Goal: Information Seeking & Learning: Learn about a topic

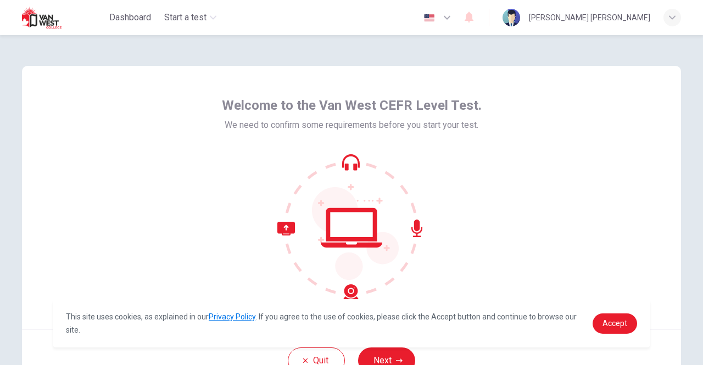
scroll to position [92, 0]
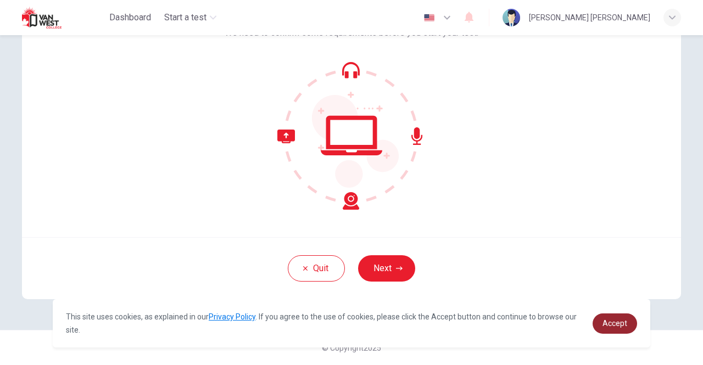
click at [609, 321] on span "Accept" at bounding box center [614, 323] width 25 height 9
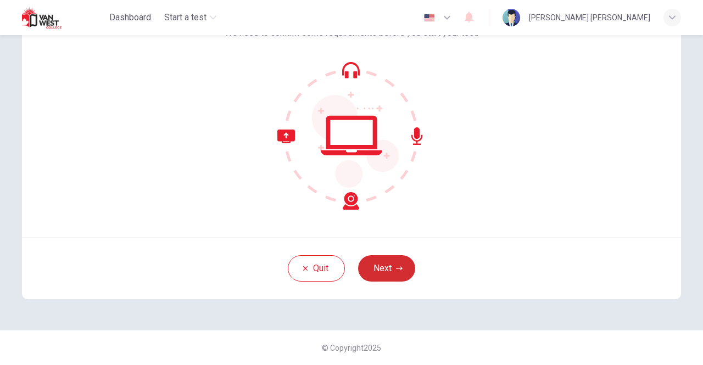
click at [376, 267] on button "Next" at bounding box center [386, 268] width 57 height 26
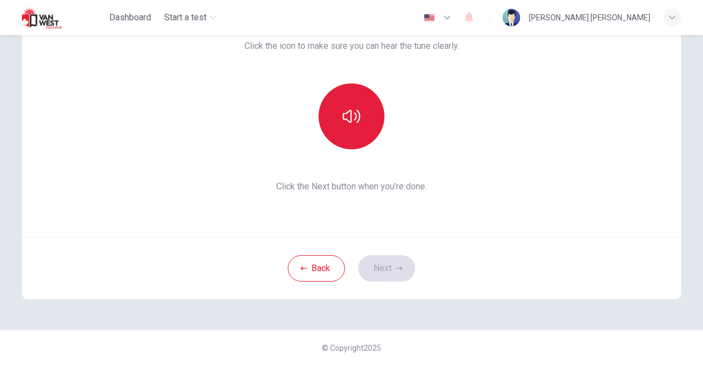
click at [354, 110] on icon "button" at bounding box center [352, 116] width 18 height 13
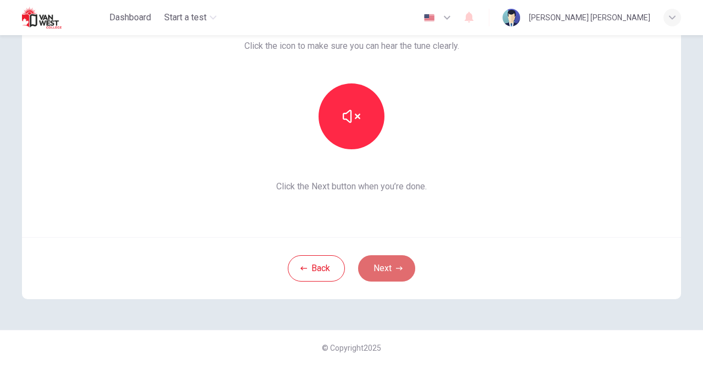
click at [388, 267] on button "Next" at bounding box center [386, 268] width 57 height 26
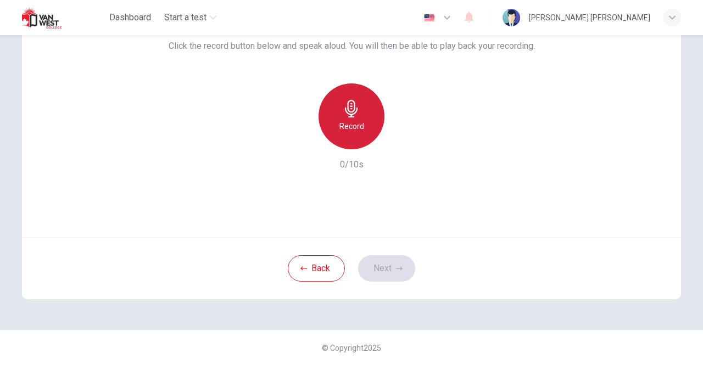
click at [353, 109] on icon "button" at bounding box center [352, 109] width 18 height 18
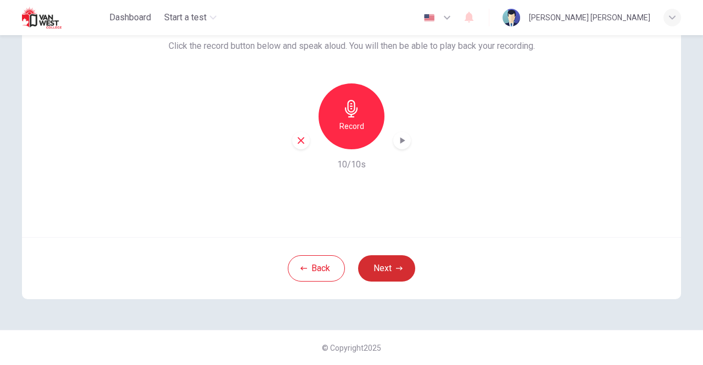
click at [383, 270] on button "Next" at bounding box center [386, 268] width 57 height 26
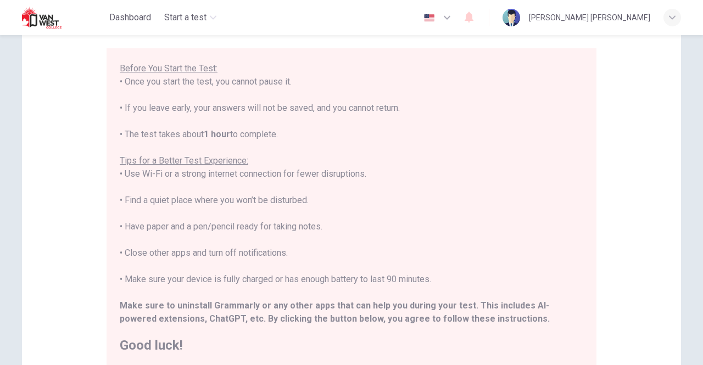
scroll to position [147, 0]
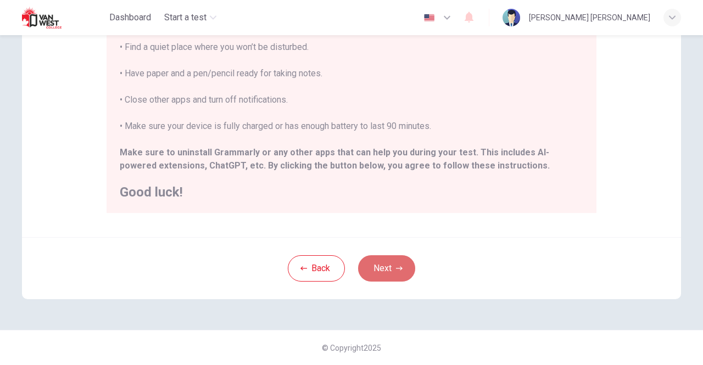
click at [386, 271] on button "Next" at bounding box center [386, 268] width 57 height 26
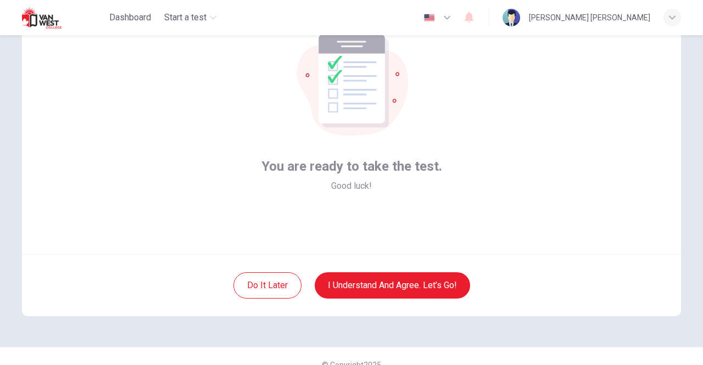
scroll to position [92, 0]
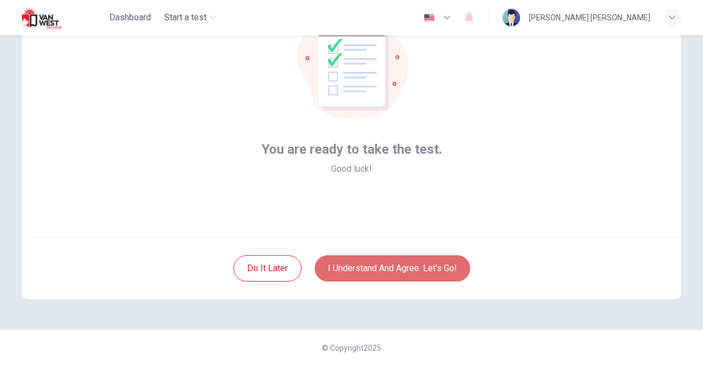
click at [400, 266] on button "I understand and agree. Let’s go!" at bounding box center [392, 268] width 155 height 26
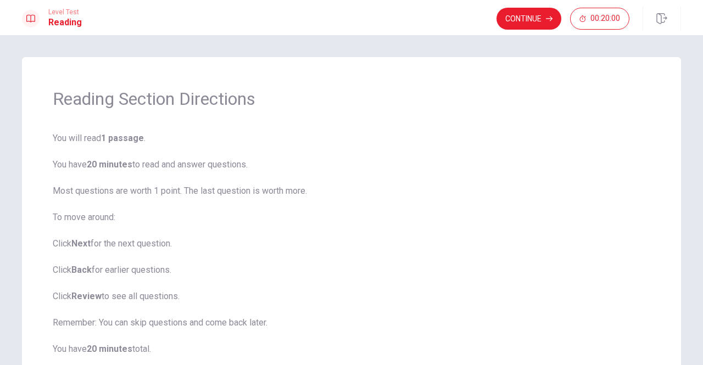
click at [462, 196] on span "You will read 1 passage . You have 20 minutes to read and answer questions. Mos…" at bounding box center [351, 257] width 597 height 250
click at [531, 18] on button "Continue" at bounding box center [528, 19] width 65 height 22
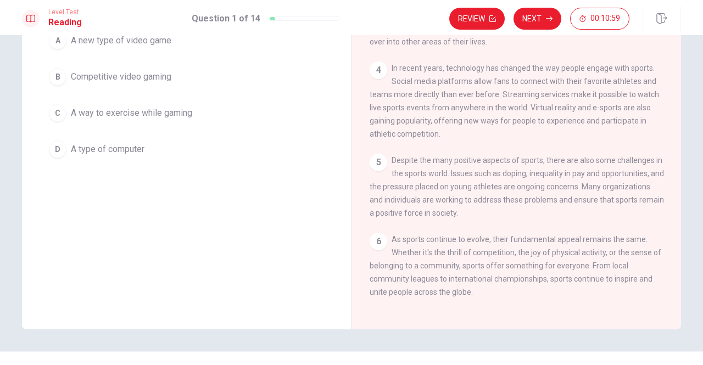
scroll to position [110, 0]
click at [92, 75] on span "Competitive video gaming" at bounding box center [121, 76] width 100 height 13
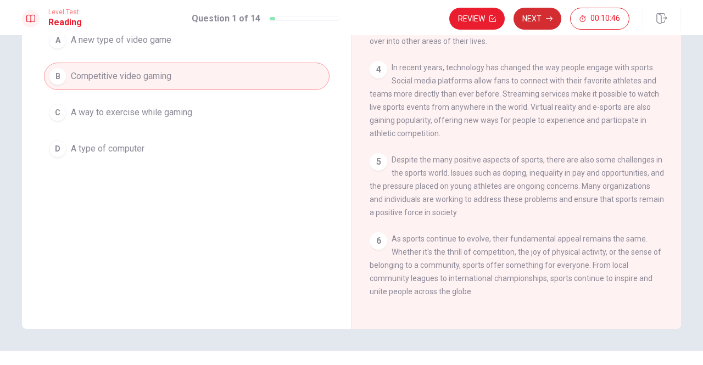
click at [533, 16] on button "Next" at bounding box center [537, 19] width 48 height 22
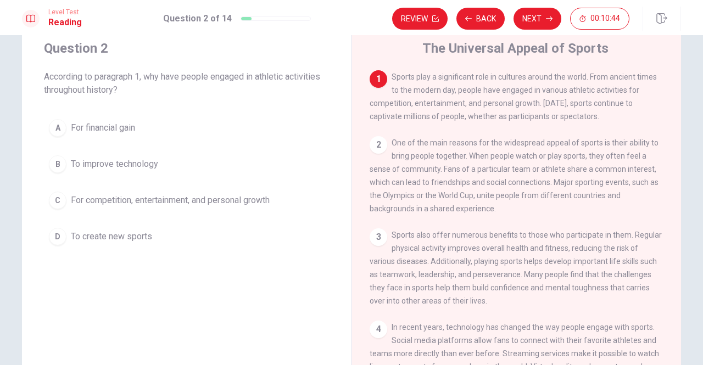
scroll to position [0, 0]
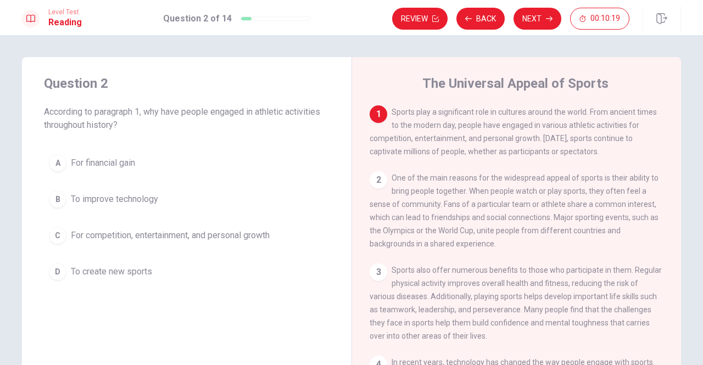
click at [68, 233] on button "C For competition, entertainment, and personal growth" at bounding box center [186, 235] width 285 height 27
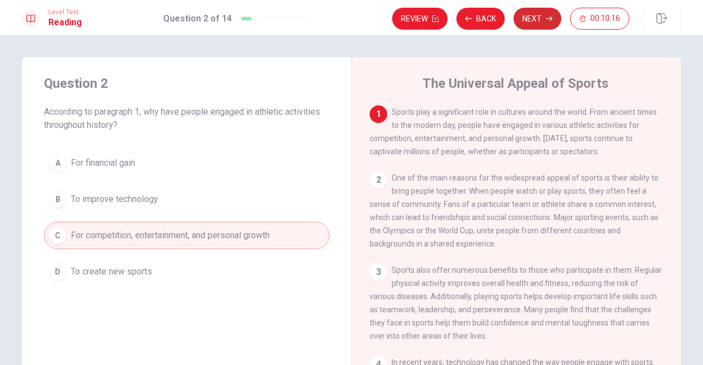
click at [532, 16] on button "Next" at bounding box center [537, 19] width 48 height 22
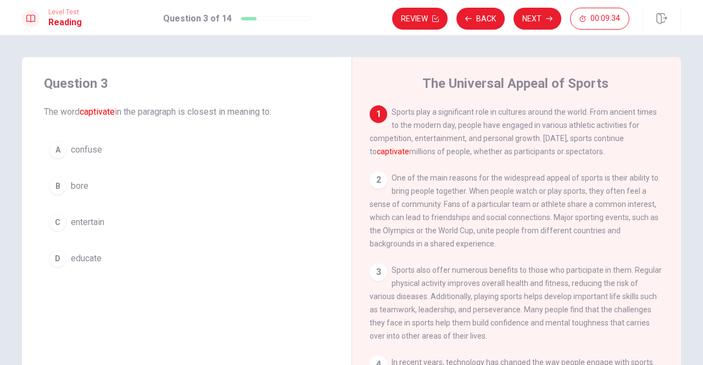
click at [88, 221] on span "entertain" at bounding box center [87, 222] width 33 height 13
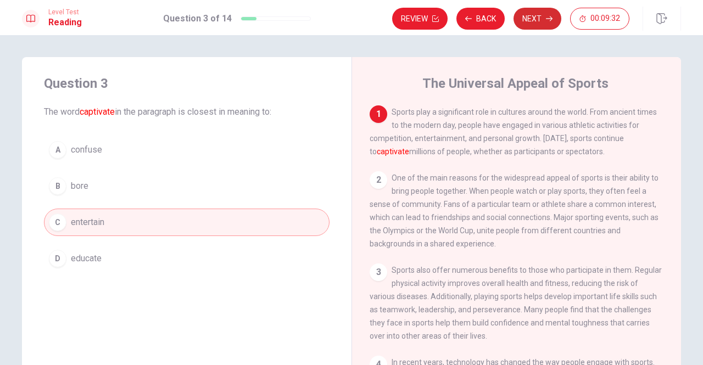
click at [539, 14] on button "Next" at bounding box center [537, 19] width 48 height 22
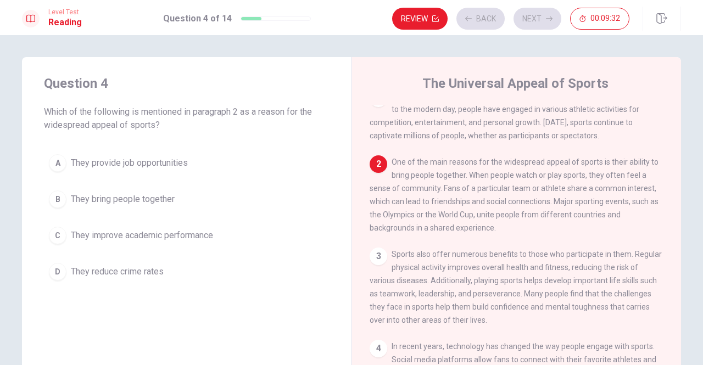
scroll to position [67, 0]
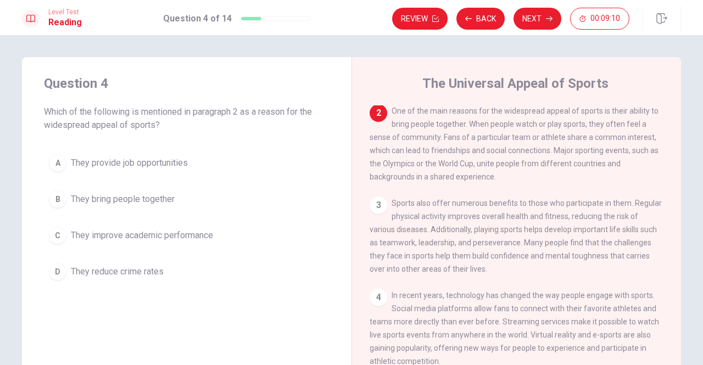
click at [122, 197] on span "They bring people together" at bounding box center [123, 199] width 104 height 13
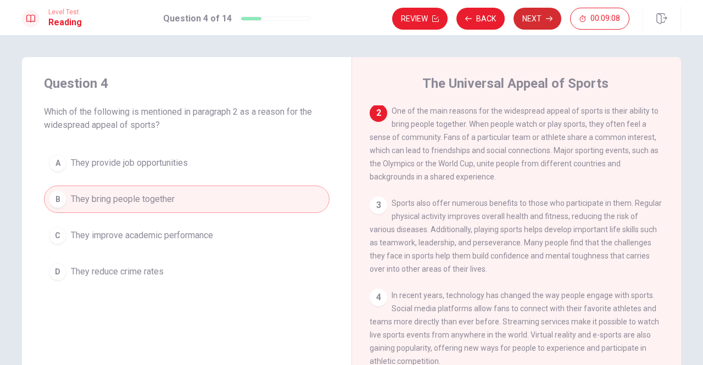
click at [539, 16] on button "Next" at bounding box center [537, 19] width 48 height 22
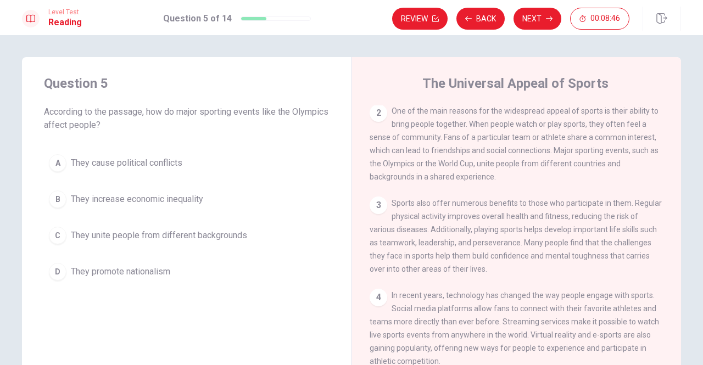
click at [103, 236] on span "They unite people from different backgrounds" at bounding box center [159, 235] width 176 height 13
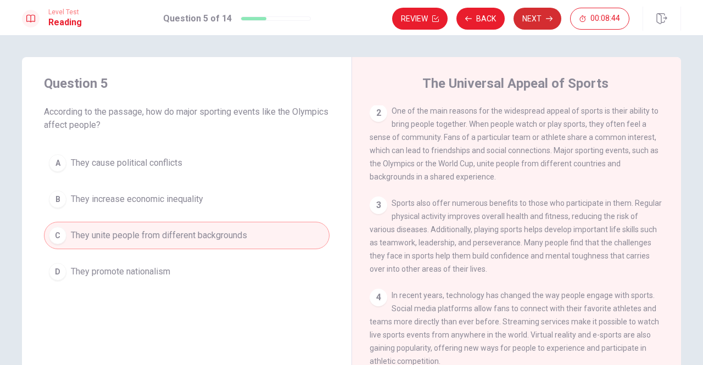
click at [535, 16] on button "Next" at bounding box center [537, 19] width 48 height 22
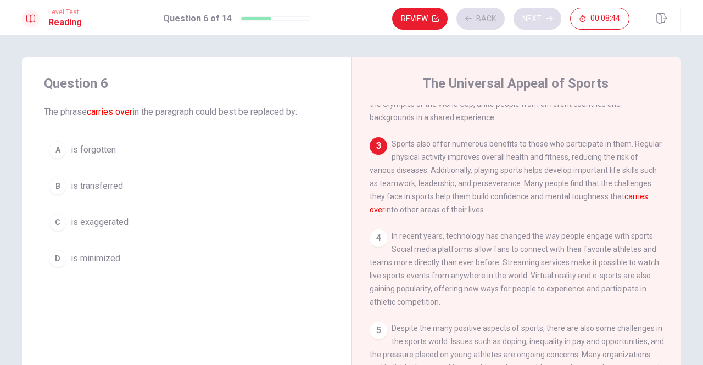
scroll to position [161, 0]
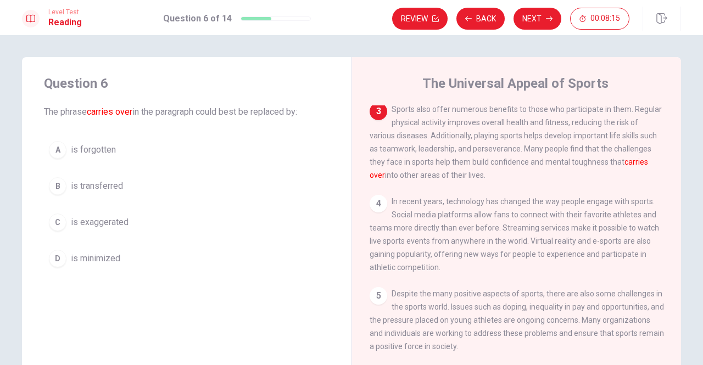
click at [81, 182] on span "is transferred" at bounding box center [97, 186] width 52 height 13
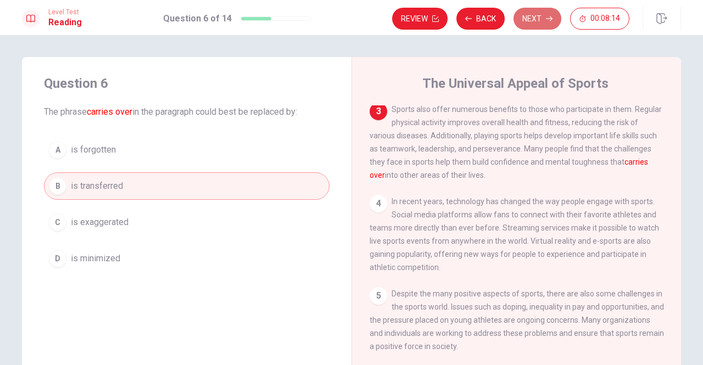
click at [535, 20] on button "Next" at bounding box center [537, 19] width 48 height 22
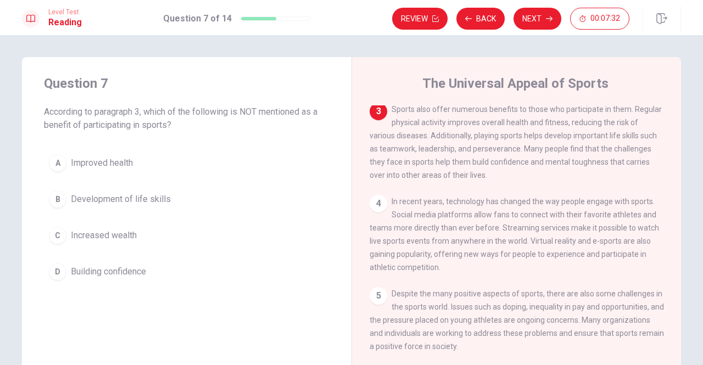
click at [91, 234] on span "Increased wealth" at bounding box center [104, 235] width 66 height 13
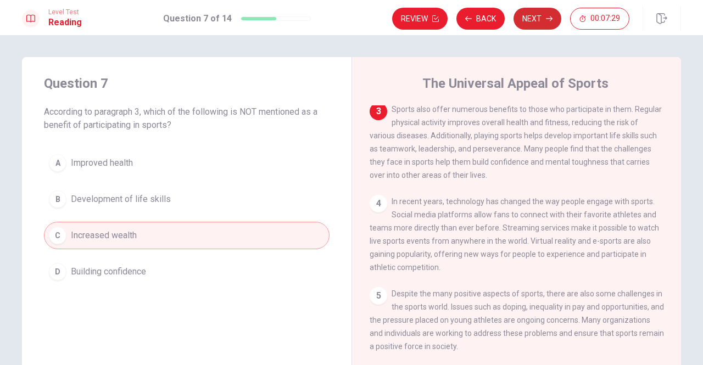
click at [531, 16] on button "Next" at bounding box center [537, 19] width 48 height 22
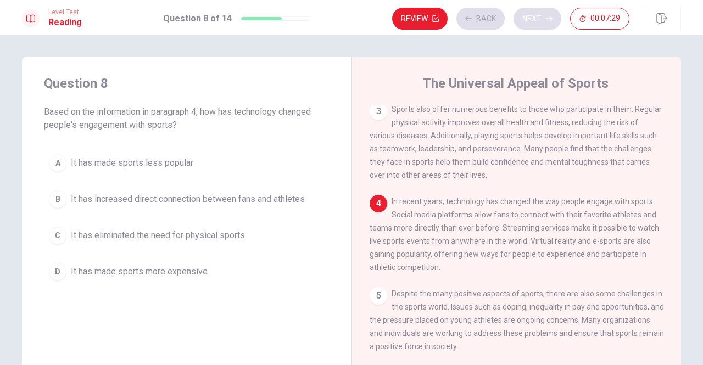
scroll to position [194, 0]
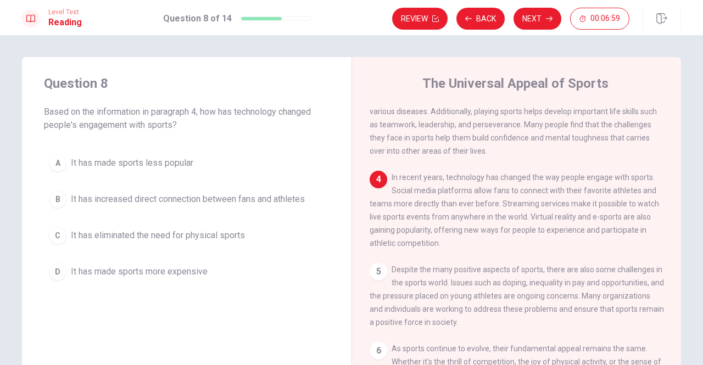
click at [179, 199] on span "It has increased direct connection between fans and athletes" at bounding box center [188, 199] width 234 height 13
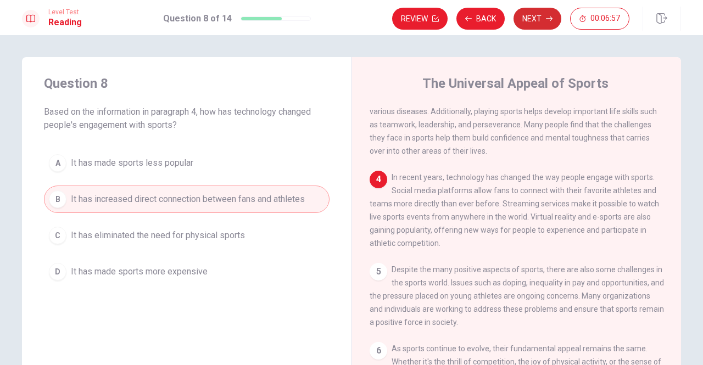
click at [525, 17] on button "Next" at bounding box center [537, 19] width 48 height 22
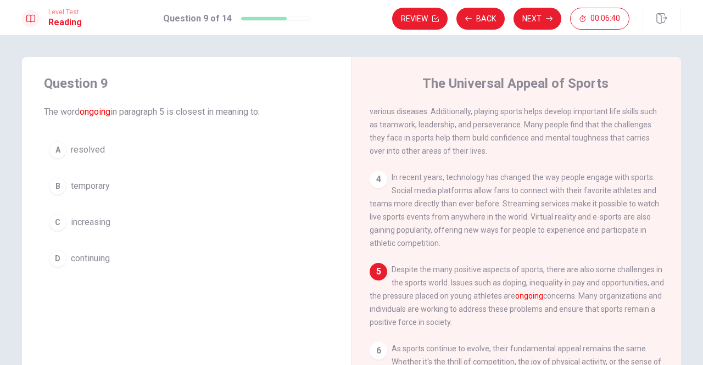
click at [72, 259] on span "continuing" at bounding box center [90, 258] width 39 height 13
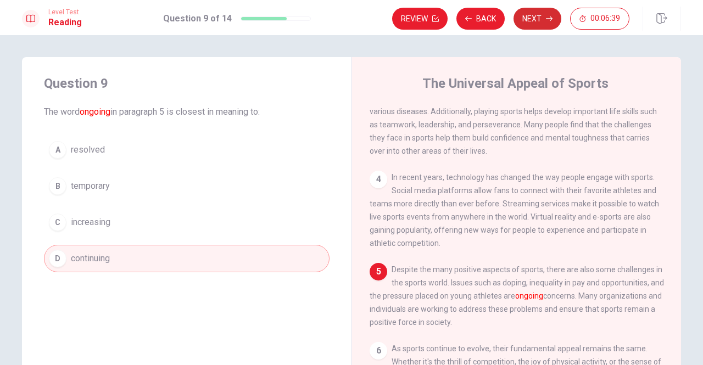
click at [531, 12] on button "Next" at bounding box center [537, 19] width 48 height 22
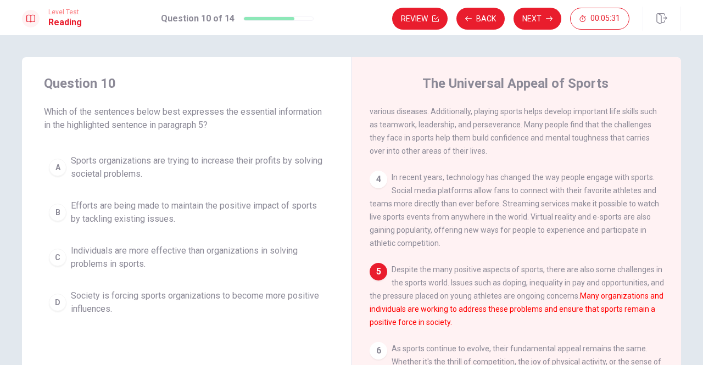
click at [139, 209] on span "Efforts are being made to maintain the positive impact of sports by tackling ex…" at bounding box center [198, 212] width 254 height 26
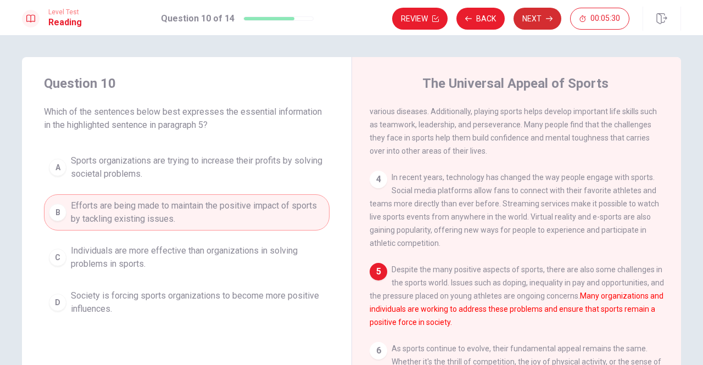
click at [533, 14] on button "Next" at bounding box center [537, 19] width 48 height 22
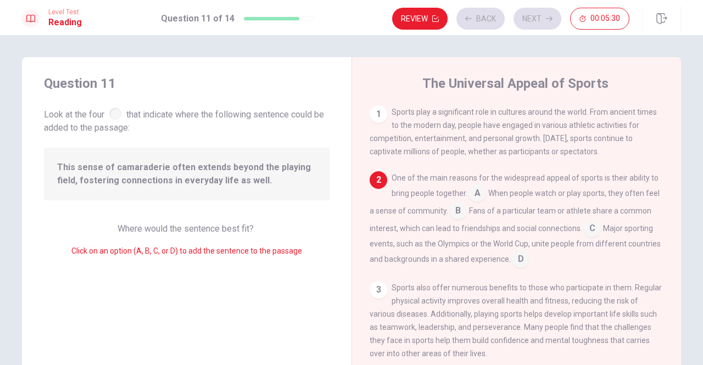
scroll to position [67, 0]
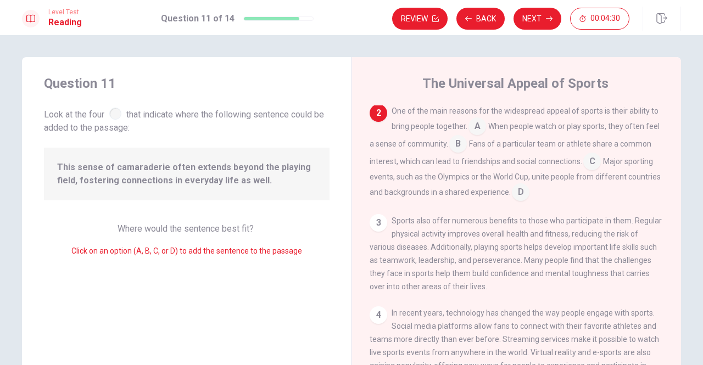
click at [458, 144] on input at bounding box center [458, 145] width 18 height 18
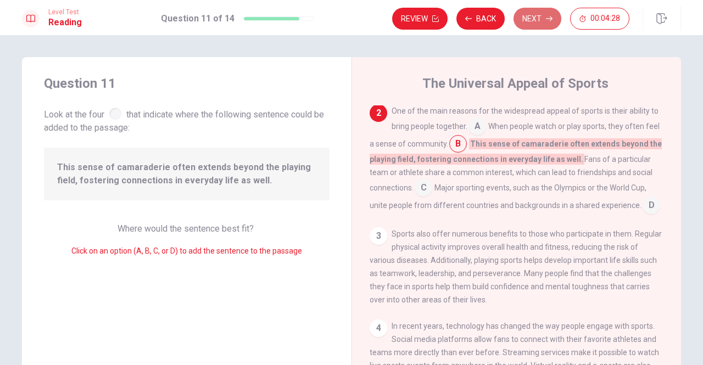
click at [539, 15] on button "Next" at bounding box center [537, 19] width 48 height 22
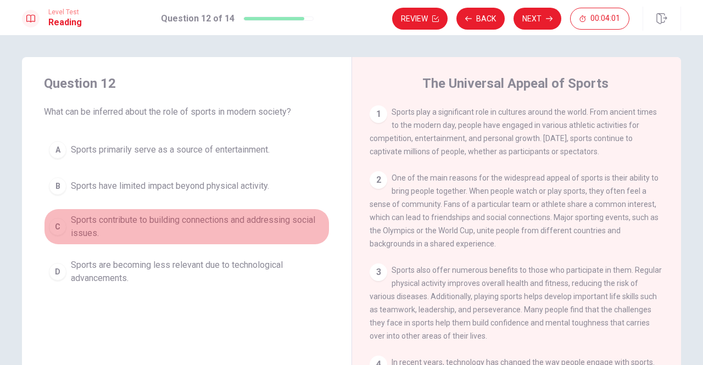
click at [128, 221] on span "Sports contribute to building connections and addressing social issues." at bounding box center [198, 227] width 254 height 26
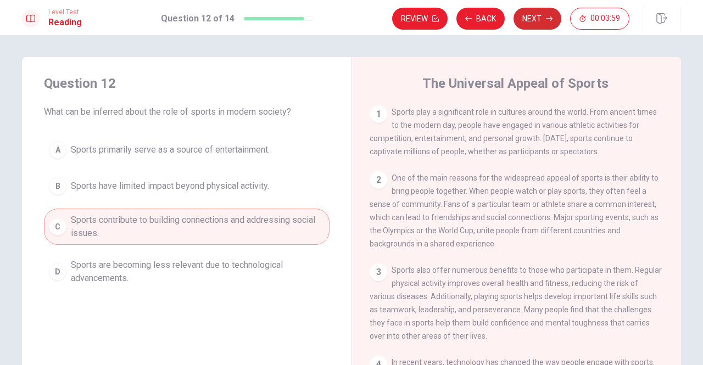
click at [536, 14] on button "Next" at bounding box center [537, 19] width 48 height 22
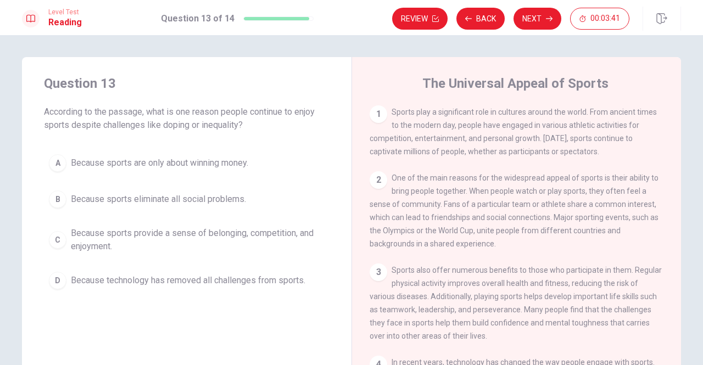
click at [144, 233] on span "Because sports provide a sense of belonging, competition, and enjoyment." at bounding box center [198, 240] width 254 height 26
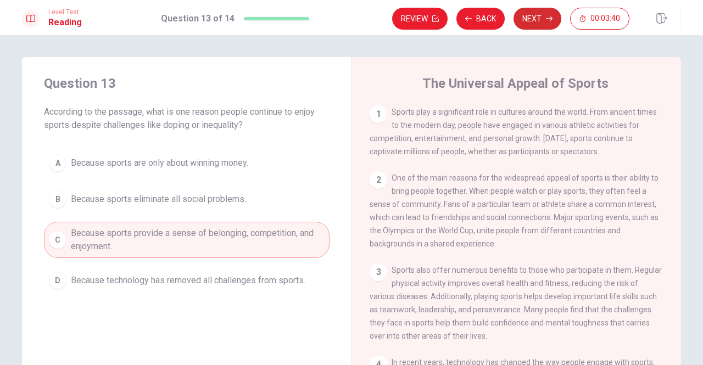
click at [540, 14] on button "Next" at bounding box center [537, 19] width 48 height 22
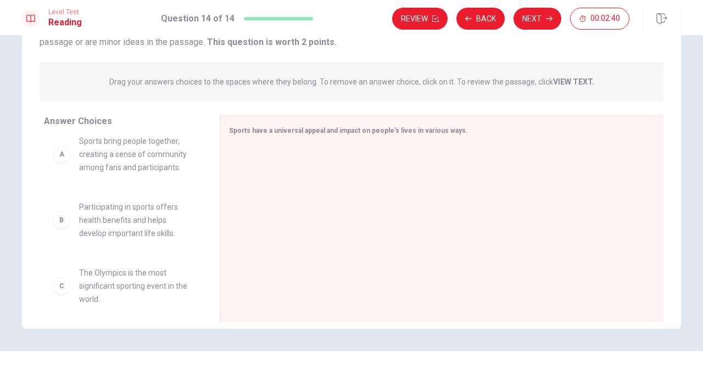
scroll to position [0, 0]
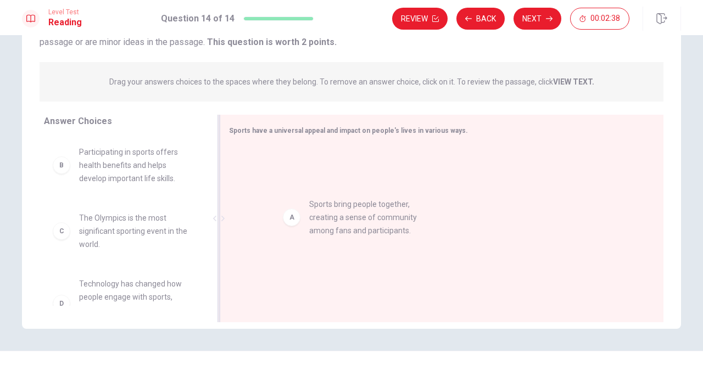
drag, startPoint x: 114, startPoint y: 164, endPoint x: 348, endPoint y: 220, distance: 240.5
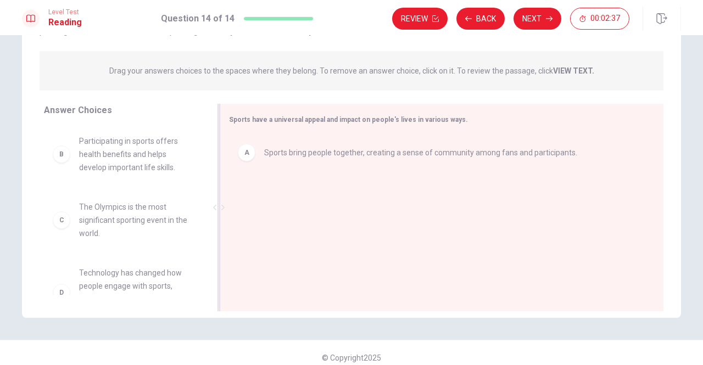
scroll to position [131, 0]
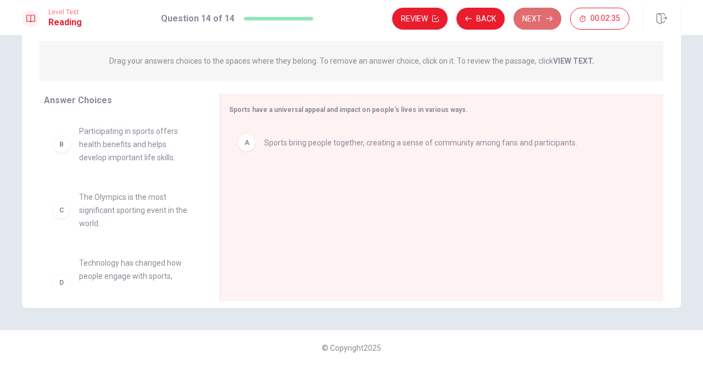
click at [537, 17] on button "Next" at bounding box center [537, 19] width 48 height 22
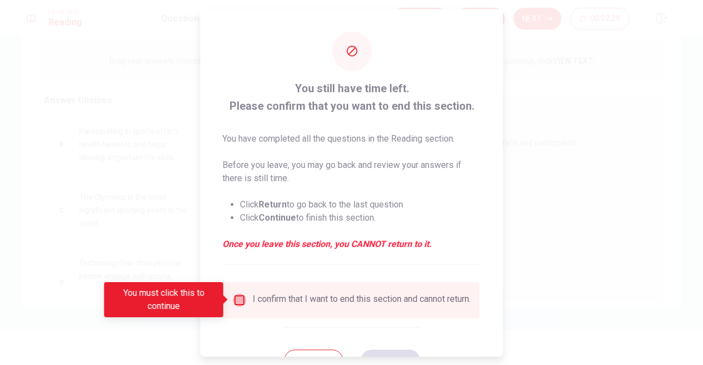
click at [240, 298] on input "You must click this to continue" at bounding box center [239, 299] width 13 height 13
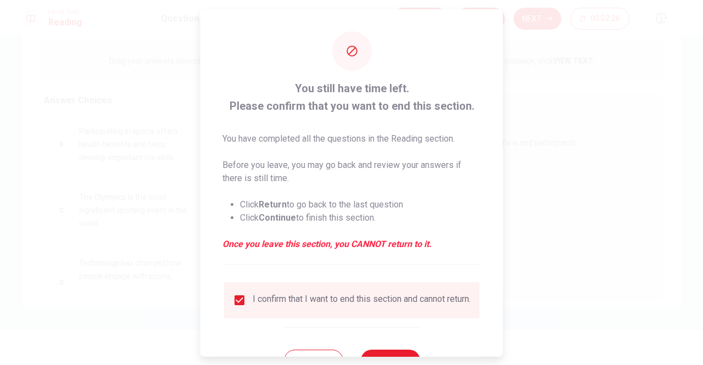
scroll to position [44, 0]
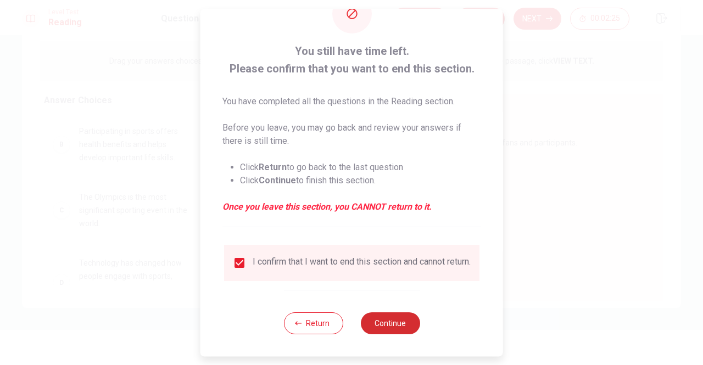
click at [384, 321] on button "Continue" at bounding box center [389, 323] width 59 height 22
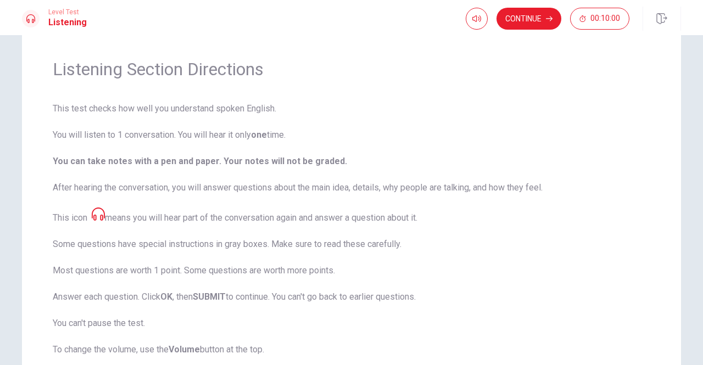
scroll to position [0, 0]
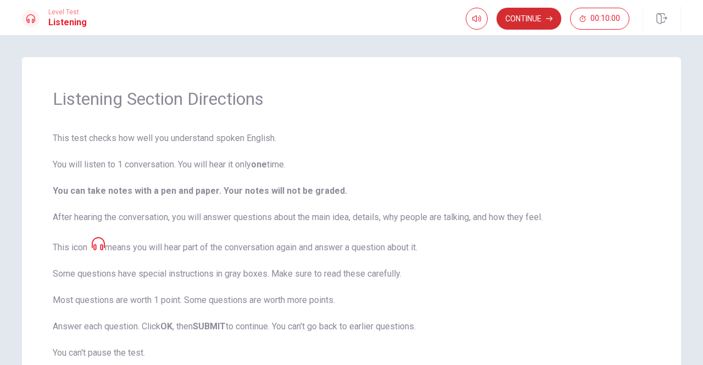
click at [527, 18] on button "Continue" at bounding box center [528, 19] width 65 height 22
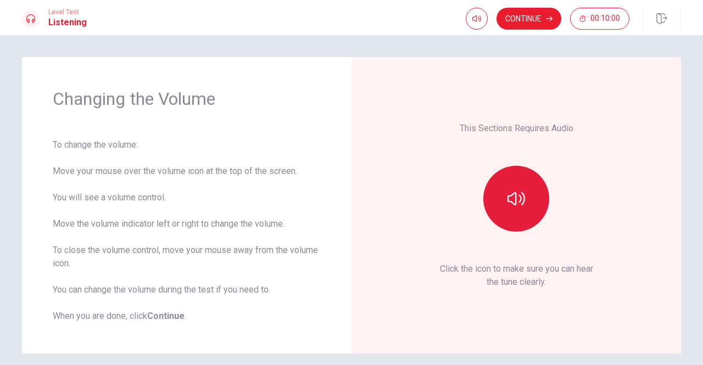
click at [504, 196] on button "button" at bounding box center [516, 199] width 66 height 66
click at [519, 198] on icon "button" at bounding box center [516, 198] width 18 height 13
click at [531, 18] on button "Continue" at bounding box center [528, 19] width 65 height 22
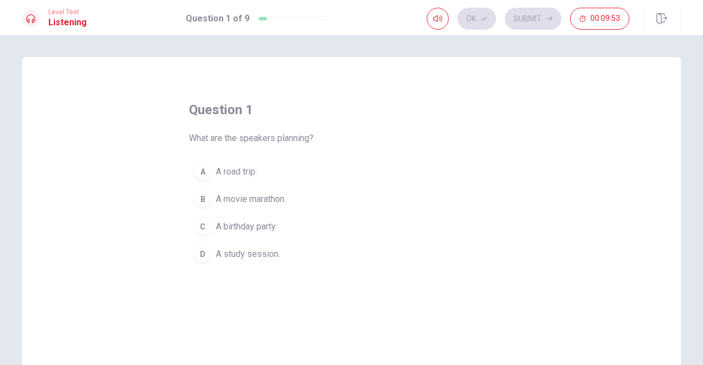
click at [228, 172] on span "A road trip." at bounding box center [236, 171] width 41 height 13
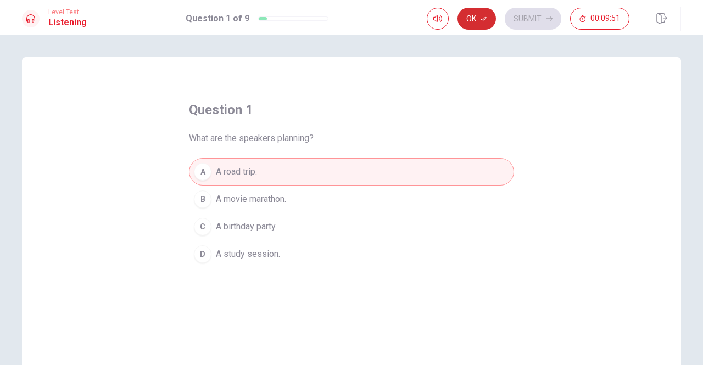
click at [471, 15] on button "Ok" at bounding box center [476, 19] width 38 height 22
click at [538, 15] on button "Submit" at bounding box center [533, 19] width 57 height 22
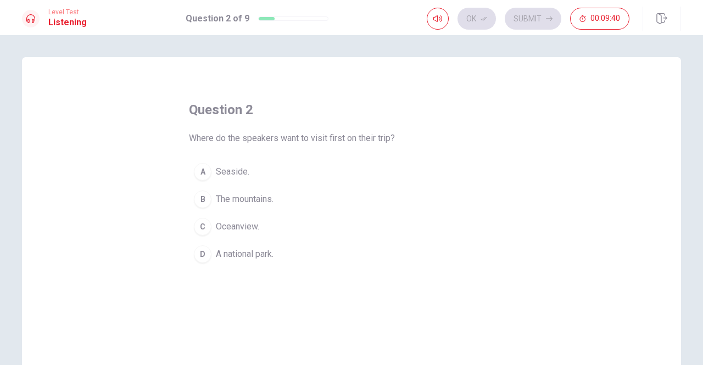
click at [233, 171] on span "Seaside." at bounding box center [232, 171] width 33 height 13
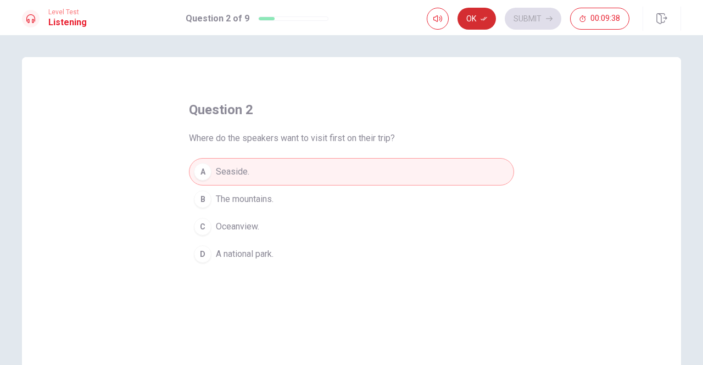
click at [474, 16] on button "Ok" at bounding box center [476, 19] width 38 height 22
click at [525, 16] on button "Submit" at bounding box center [533, 19] width 57 height 22
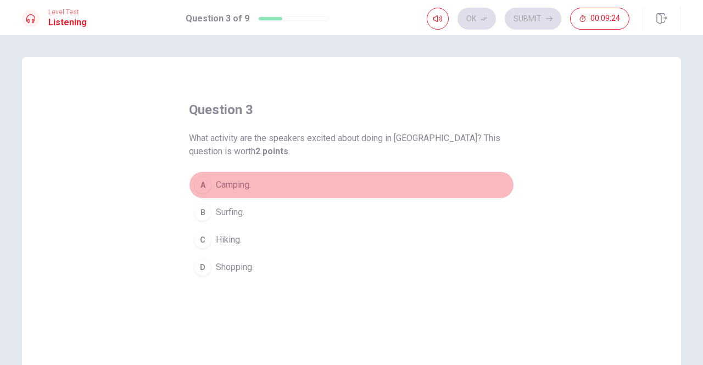
click at [225, 182] on span "Camping." at bounding box center [233, 184] width 35 height 13
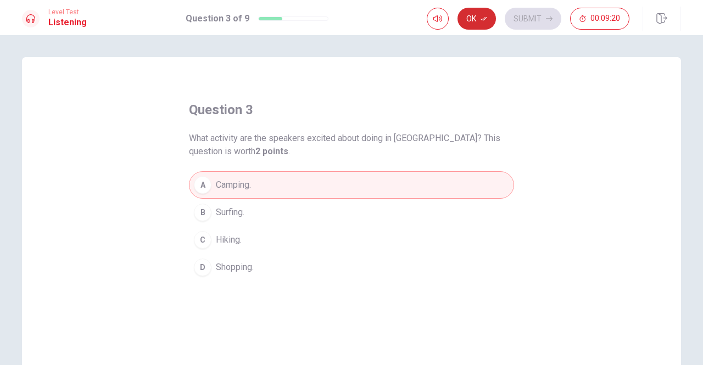
click at [470, 16] on button "Ok" at bounding box center [476, 19] width 38 height 22
click at [524, 13] on button "Submit" at bounding box center [533, 19] width 57 height 22
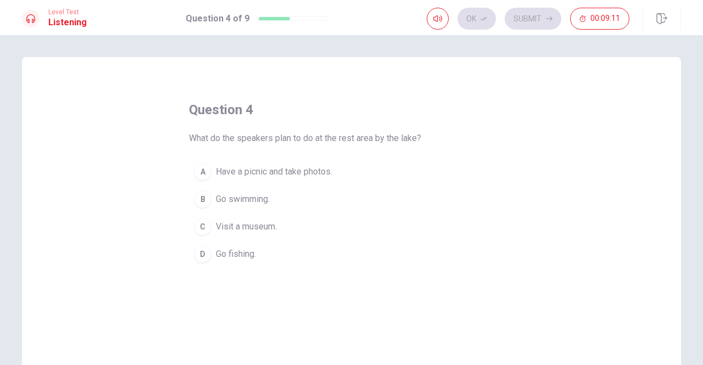
click at [234, 172] on span "Have a picnic and take photos." at bounding box center [274, 171] width 116 height 13
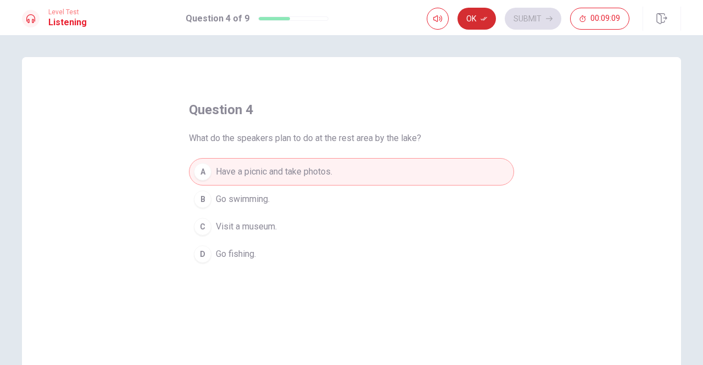
click at [477, 18] on button "Ok" at bounding box center [476, 19] width 38 height 22
click at [520, 19] on button "Submit" at bounding box center [533, 19] width 57 height 22
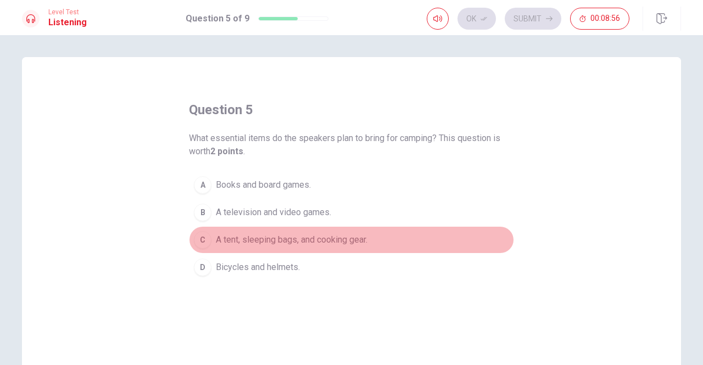
click at [240, 239] on span "A tent, sleeping bags, and cooking gear." at bounding box center [292, 239] width 152 height 13
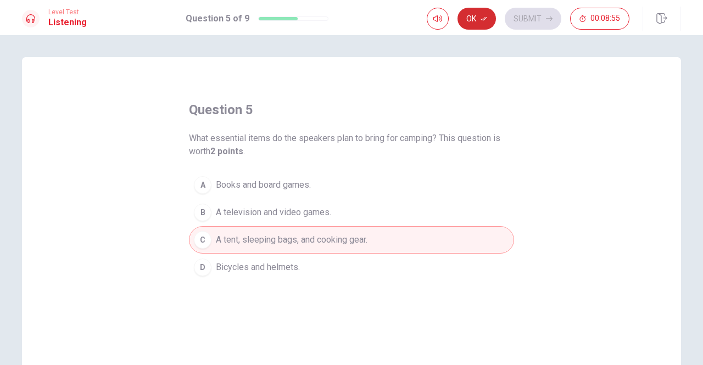
click at [473, 15] on button "Ok" at bounding box center [476, 19] width 38 height 22
click at [522, 15] on button "Submit" at bounding box center [533, 19] width 57 height 22
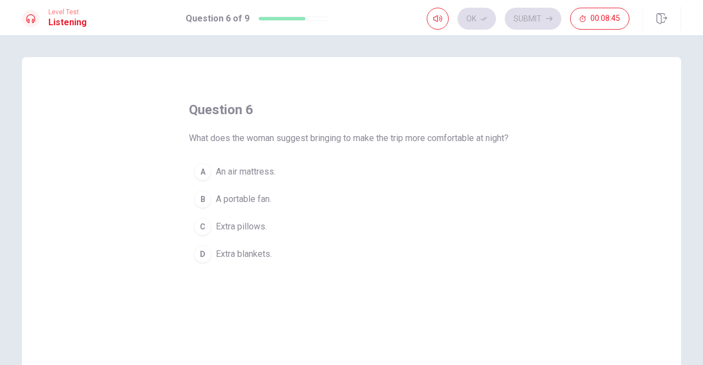
click at [234, 261] on span "Extra blankets." at bounding box center [244, 254] width 56 height 13
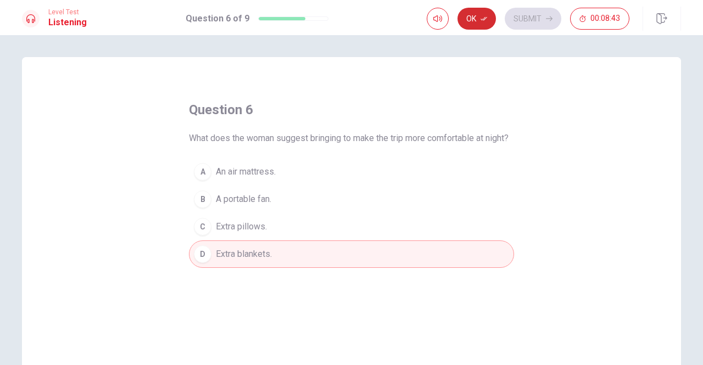
click at [472, 16] on button "Ok" at bounding box center [476, 19] width 38 height 22
click at [524, 17] on button "Submit" at bounding box center [533, 19] width 57 height 22
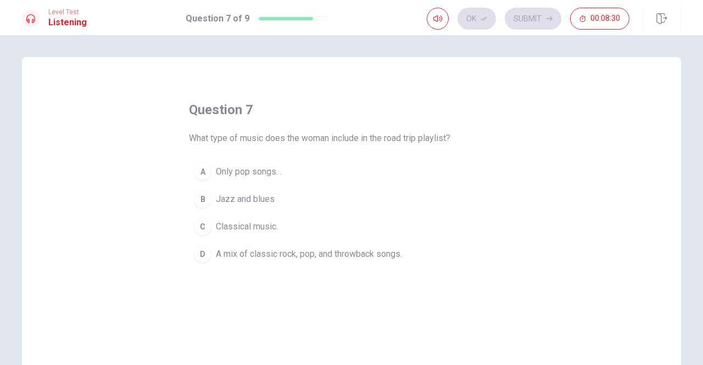
click at [230, 253] on span "A mix of classic rock, pop, and throwback songs." at bounding box center [309, 254] width 186 height 13
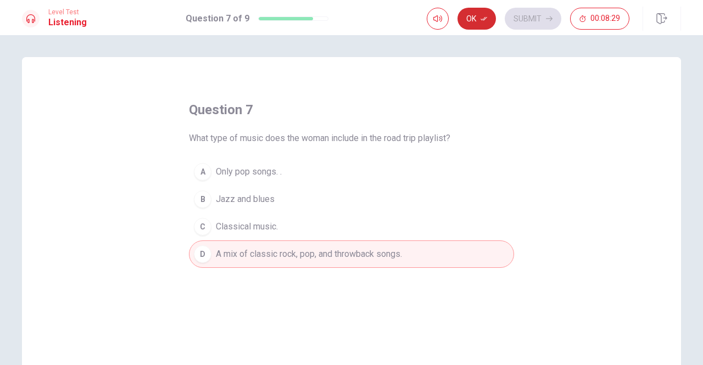
click at [472, 17] on button "Ok" at bounding box center [476, 19] width 38 height 22
click at [523, 16] on button "Submit" at bounding box center [533, 19] width 57 height 22
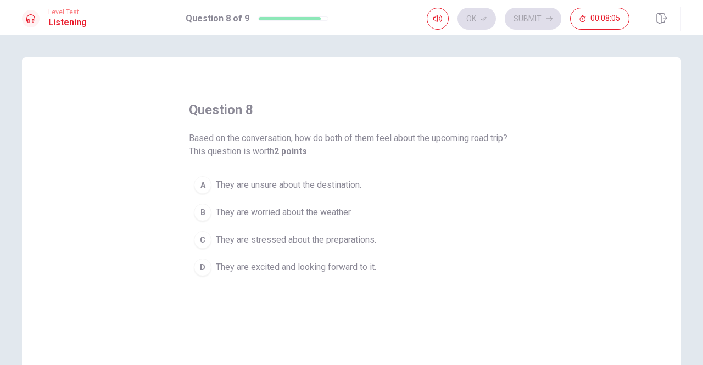
click at [267, 265] on span "They are excited and looking forward to it." at bounding box center [296, 267] width 160 height 13
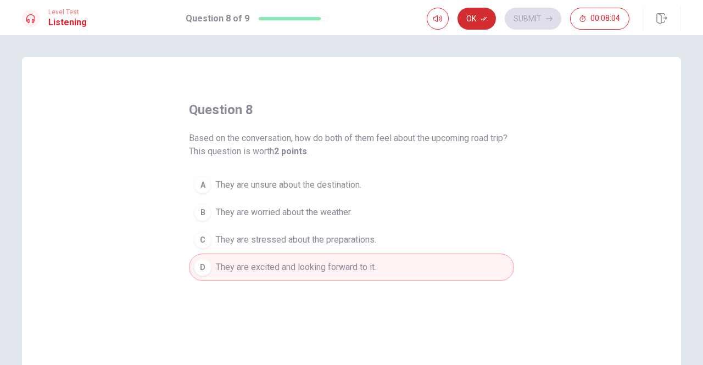
click at [469, 18] on button "Ok" at bounding box center [476, 19] width 38 height 22
click at [526, 14] on button "Submit" at bounding box center [533, 19] width 57 height 22
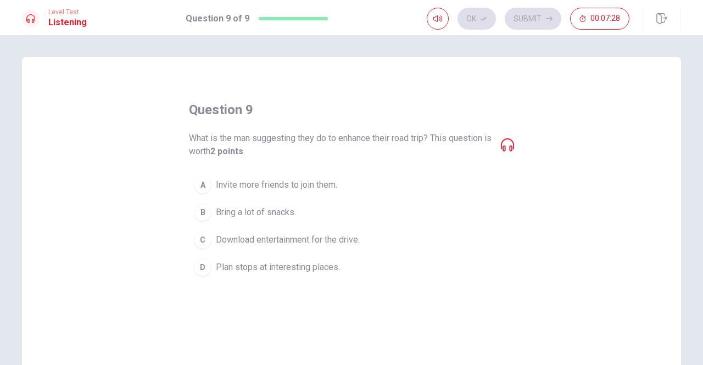
click at [505, 148] on icon at bounding box center [507, 144] width 13 height 13
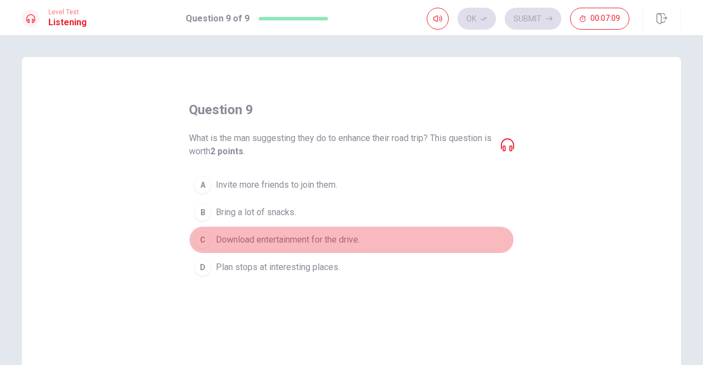
click at [290, 238] on span "Download entertainment for the drive." at bounding box center [288, 239] width 144 height 13
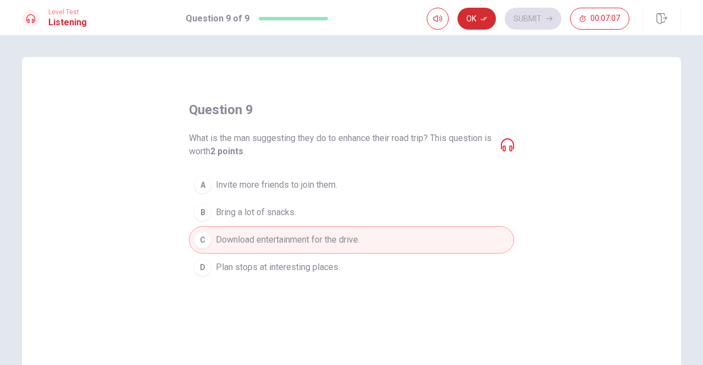
click at [470, 19] on button "Ok" at bounding box center [476, 19] width 38 height 22
click at [529, 15] on button "Submit" at bounding box center [533, 19] width 57 height 22
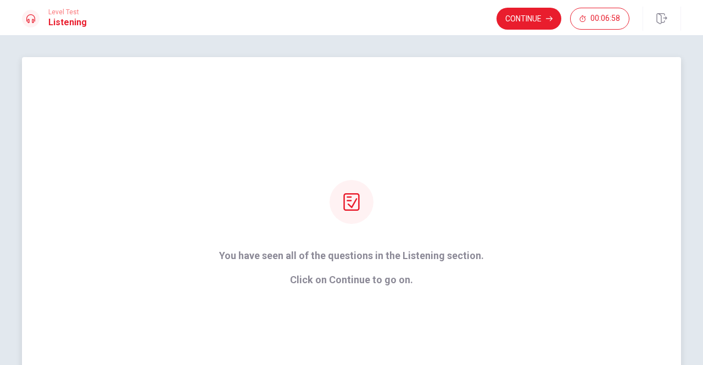
scroll to position [55, 0]
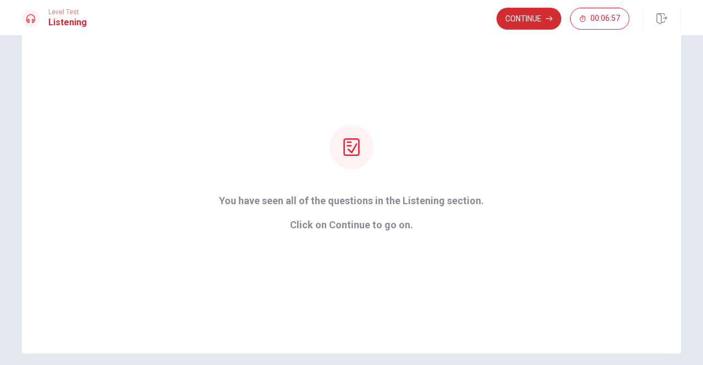
click at [525, 18] on button "Continue" at bounding box center [528, 19] width 65 height 22
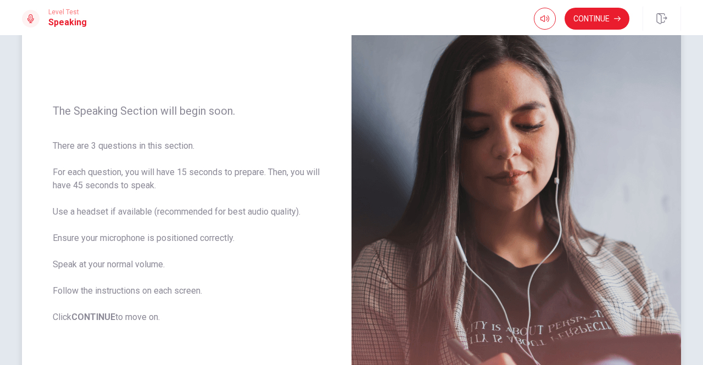
scroll to position [110, 0]
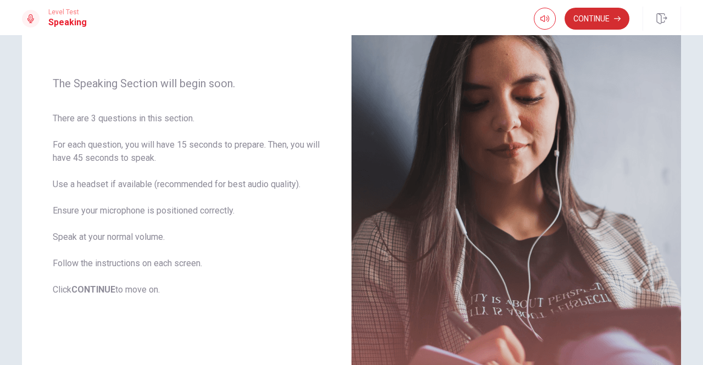
click at [597, 19] on button "Continue" at bounding box center [596, 19] width 65 height 22
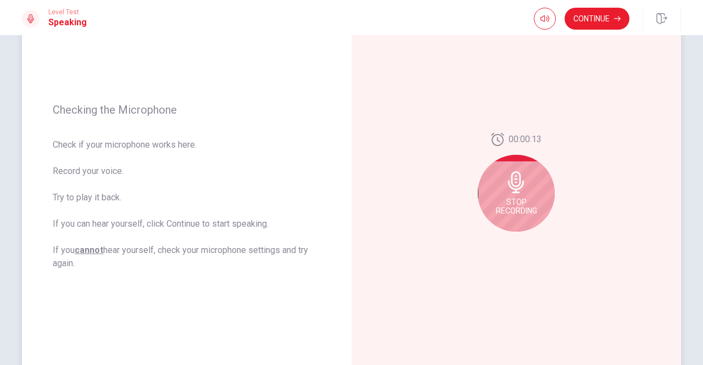
click at [521, 188] on icon at bounding box center [516, 182] width 22 height 22
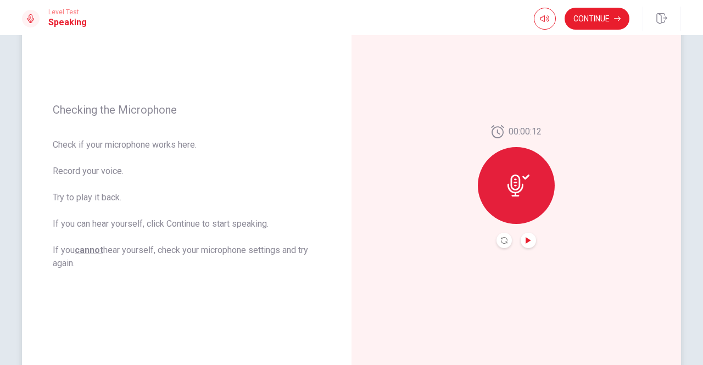
click at [526, 239] on icon "Play Audio" at bounding box center [528, 240] width 7 height 7
click at [529, 239] on button "Play Audio" at bounding box center [527, 240] width 15 height 15
click at [596, 19] on button "Continue" at bounding box center [596, 19] width 65 height 22
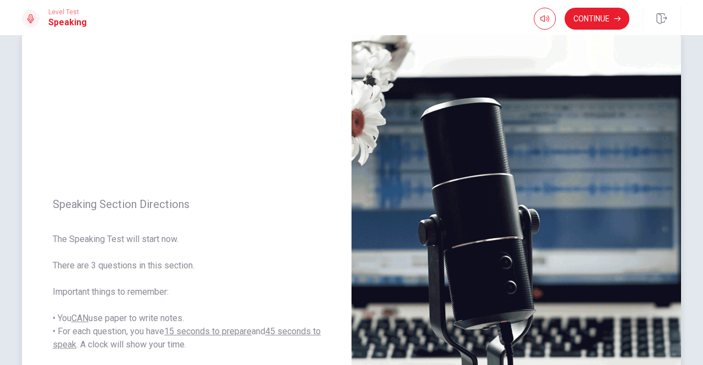
scroll to position [0, 0]
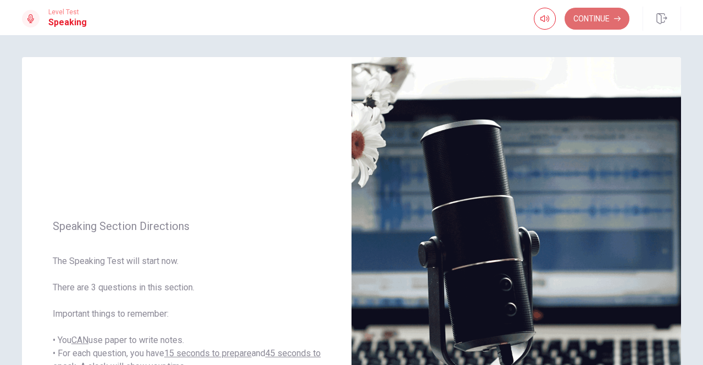
click at [598, 19] on button "Continue" at bounding box center [596, 19] width 65 height 22
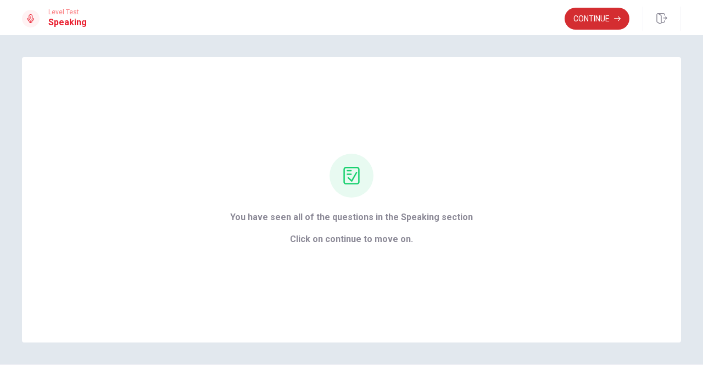
click at [604, 17] on button "Continue" at bounding box center [596, 19] width 65 height 22
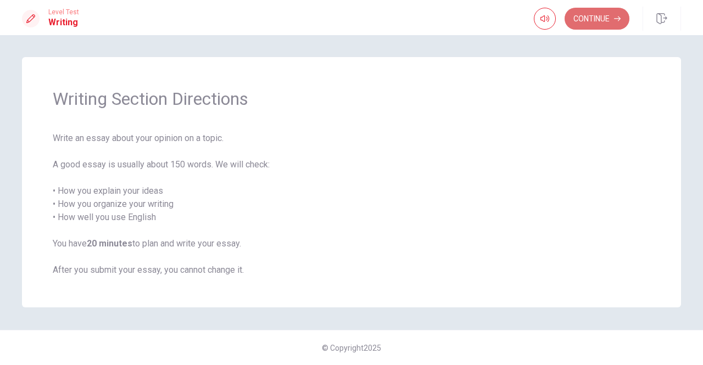
click at [596, 15] on button "Continue" at bounding box center [596, 19] width 65 height 22
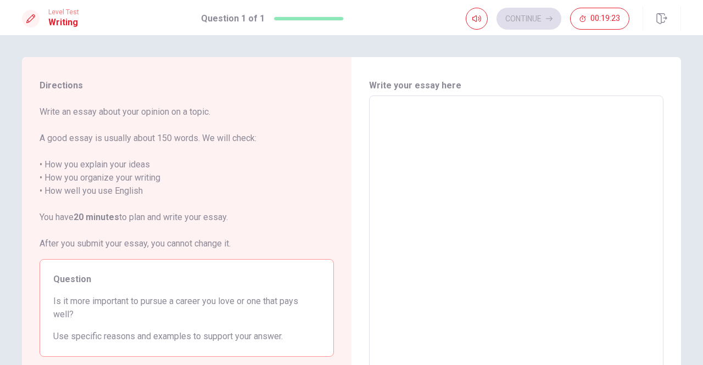
click at [453, 116] on textarea at bounding box center [516, 247] width 279 height 285
type textarea "I"
type textarea "x"
type textarea "I"
type textarea "x"
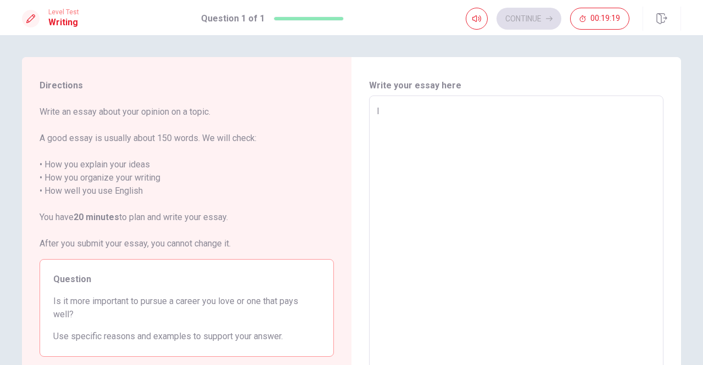
type textarea "I t"
type textarea "x"
type textarea "I th"
type textarea "x"
type textarea "I thi"
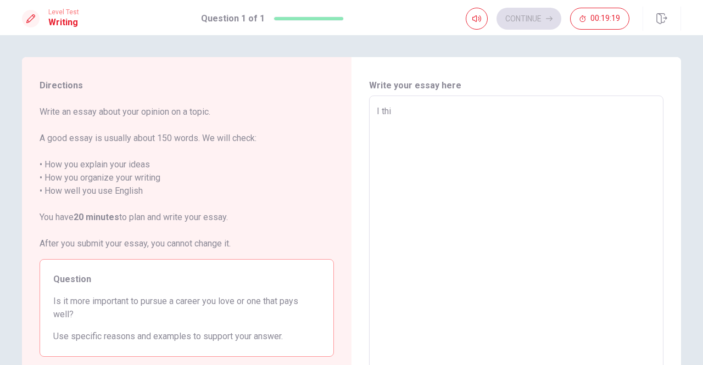
type textarea "x"
type textarea "I thin"
type textarea "x"
type textarea "I thing"
type textarea "x"
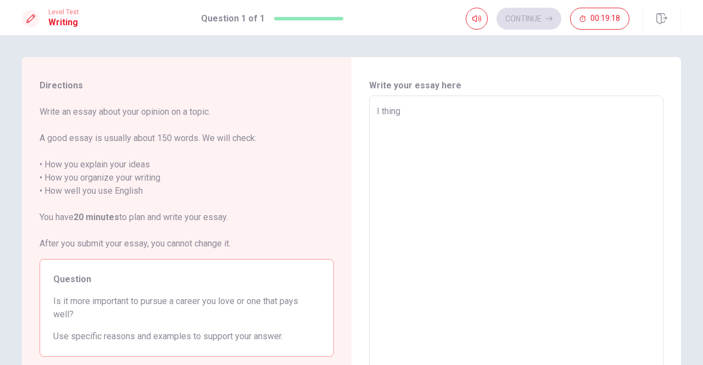
type textarea "I thing"
type textarea "x"
type textarea "I thing t"
type textarea "x"
type textarea "I thing th"
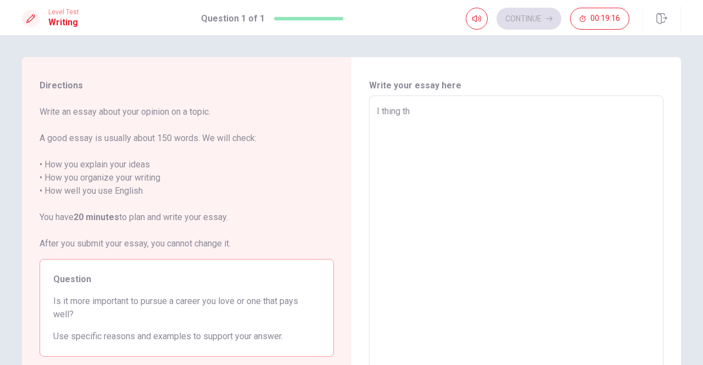
type textarea "x"
type textarea "I thing tha"
type textarea "x"
type textarea "I thing that"
type textarea "x"
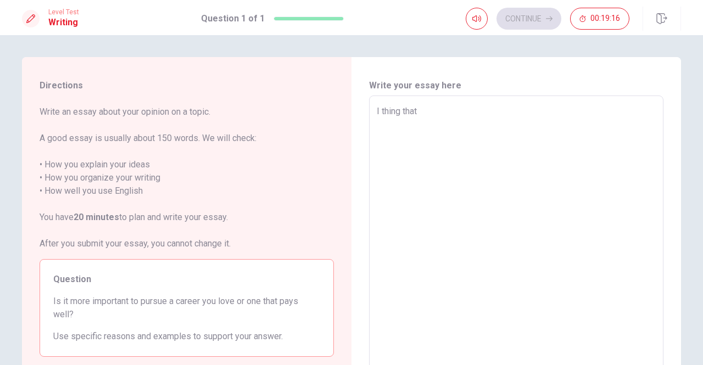
type textarea "I thing that"
type textarea "x"
type textarea "I thing that a"
type textarea "x"
type textarea "I thing that a"
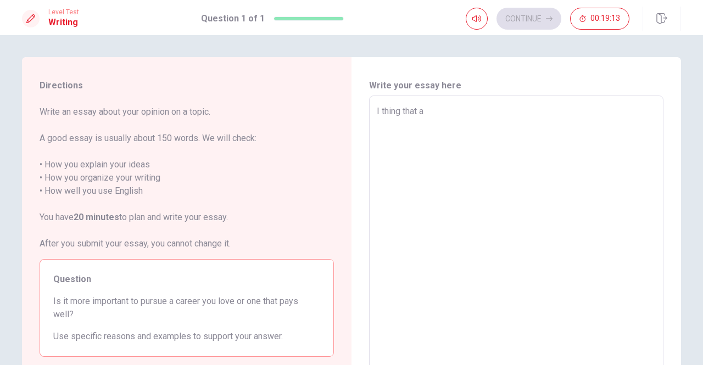
type textarea "x"
type textarea "I thing that a c"
type textarea "x"
type textarea "I thing that a ca"
type textarea "x"
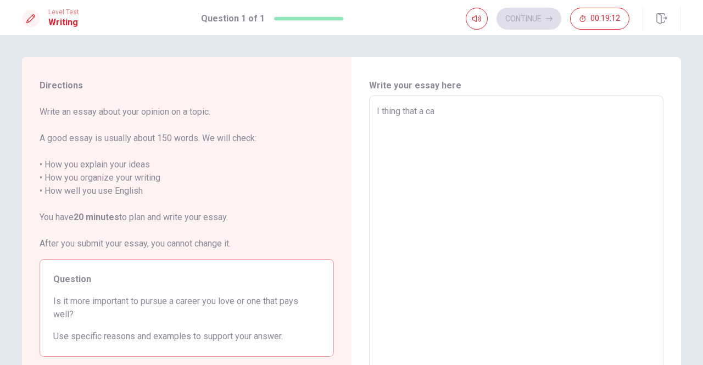
type textarea "I thing that a car"
type textarea "x"
type textarea "I thing that a [PERSON_NAME]"
type textarea "x"
type textarea "I thing that a carre"
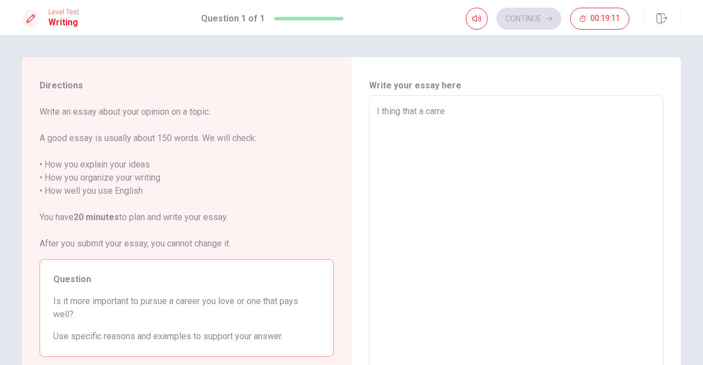
type textarea "x"
type textarea "I thing that a [PERSON_NAME]"
type textarea "x"
type textarea "I thing that a car"
type textarea "x"
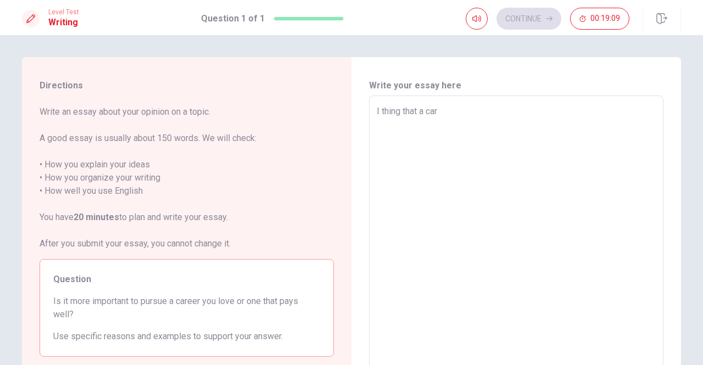
type textarea "I thing that a care"
type textarea "x"
type textarea "I thing that a caree"
type textarea "x"
type textarea "I thing that a career"
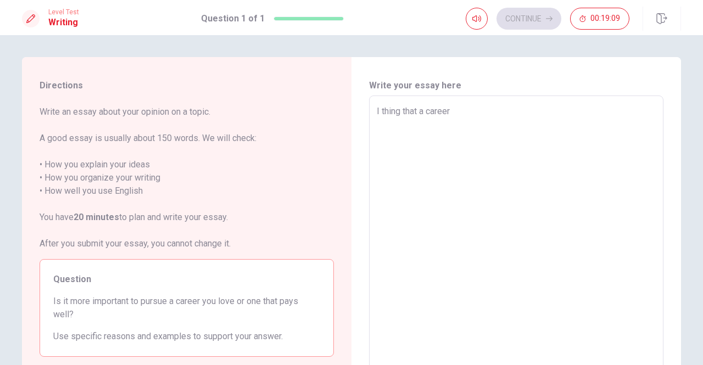
type textarea "x"
type textarea "I thing that a career"
type textarea "x"
type textarea "I thing that a career y"
type textarea "x"
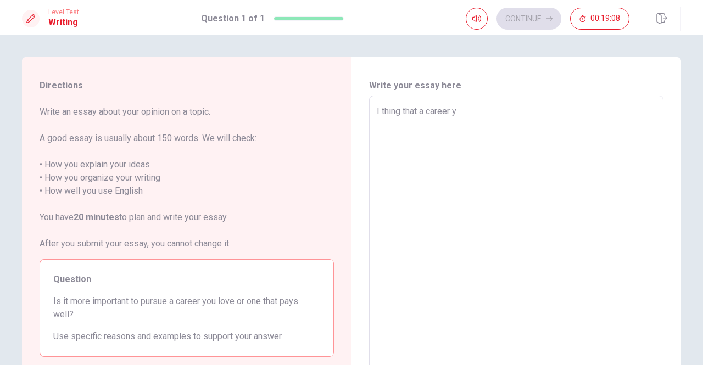
type textarea "I thing that a career yo"
type textarea "x"
type textarea "I thing that a career you"
type textarea "x"
type textarea "I thing that a career you"
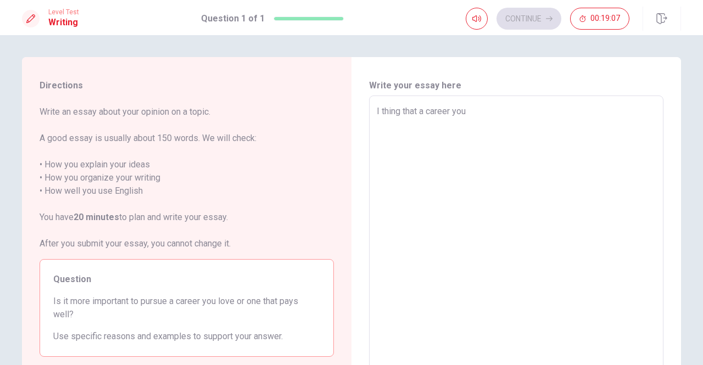
type textarea "x"
type textarea "I thing that a career you l"
type textarea "x"
type textarea "I thing that a career you lo"
type textarea "x"
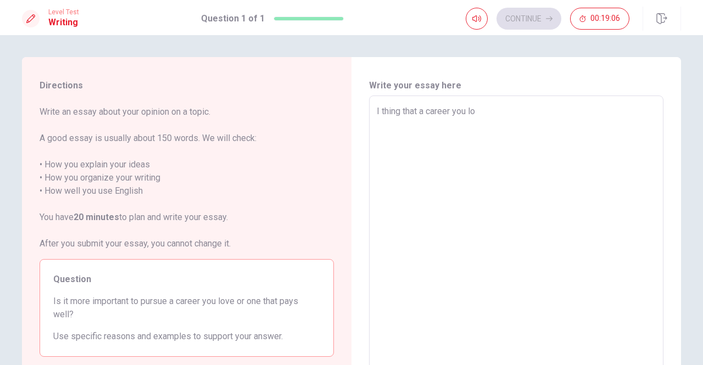
type textarea "I thing that a career you lov"
type textarea "x"
type textarea "I thing that a career you love"
type textarea "x"
type textarea "I thing that a career you love"
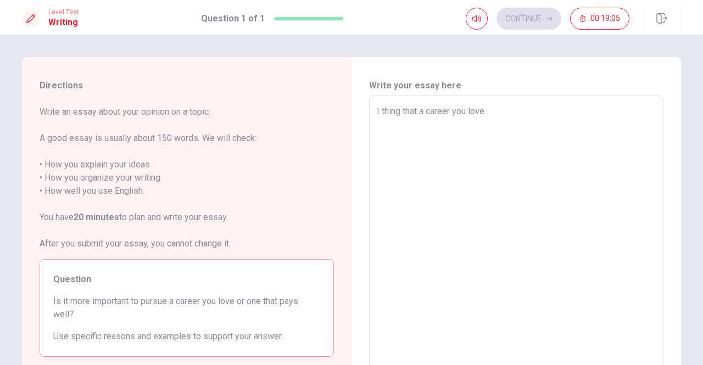
type textarea "x"
type textarea "I thing that a career you love i"
type textarea "x"
type textarea "I thing that a career you love is"
type textarea "x"
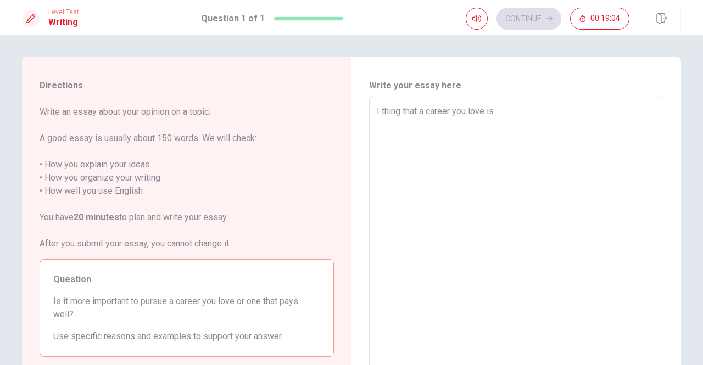
type textarea "I thing that a career you love is"
type textarea "x"
type textarea "I thing that a career you love is a"
type textarea "x"
type textarea "I thing that a career you love is a"
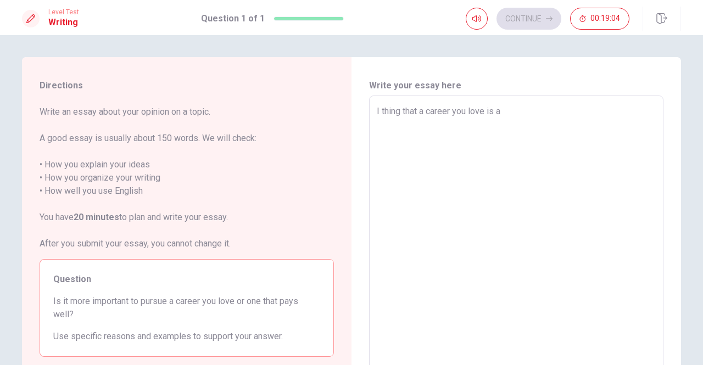
type textarea "x"
type textarea "I thing that a career you love is a b"
type textarea "x"
type textarea "I thing that a career you love is a be"
type textarea "x"
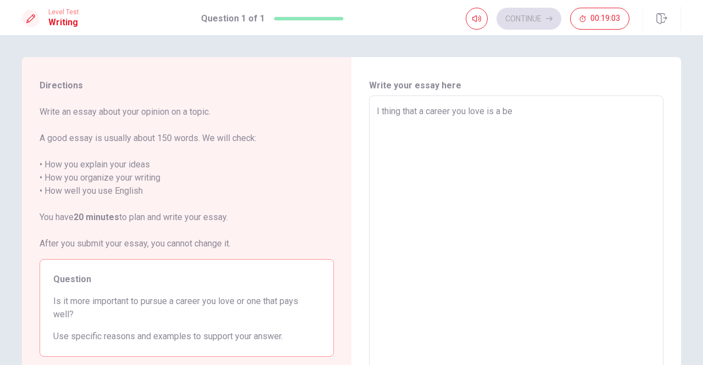
type textarea "I thing that a career you love is a bet"
type textarea "x"
type textarea "I thing that a career you love is a bett"
type textarea "x"
type textarea "I thing that a career you love is a [PERSON_NAME]"
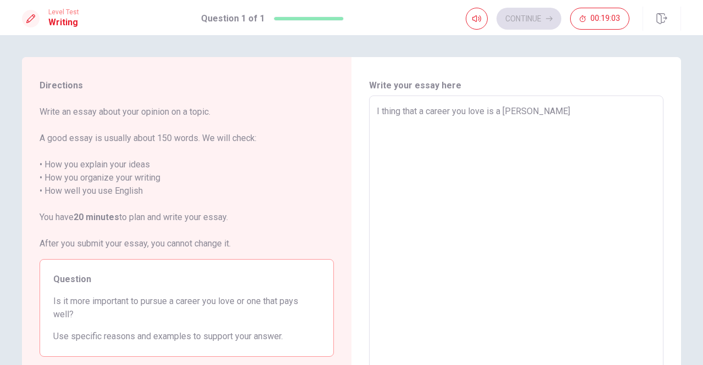
type textarea "x"
type textarea "I thing that a career you love is a better"
type textarea "x"
type textarea "I thing that a career you love is a better"
type textarea "x"
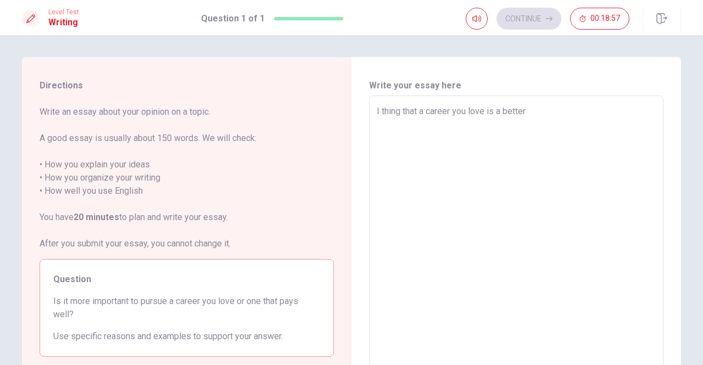
type textarea "I thing that a career you love is a better w"
type textarea "x"
type textarea "I thing that a career you love is a better wa"
type textarea "x"
type textarea "I thing that a career you love is a better way"
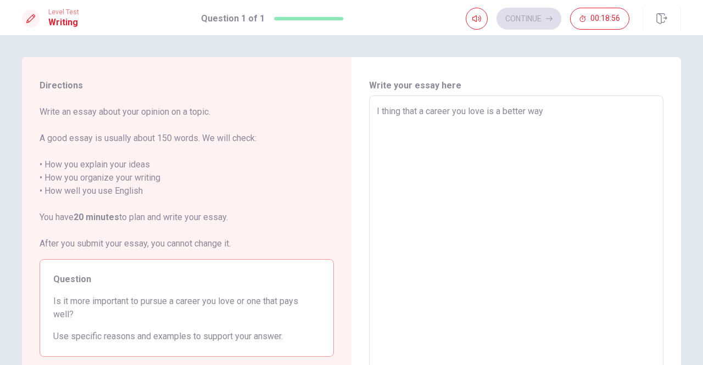
type textarea "x"
type textarea "I thing that a career you love is a better way"
type textarea "x"
type textarea "I thing that a career you love is a better way t"
type textarea "x"
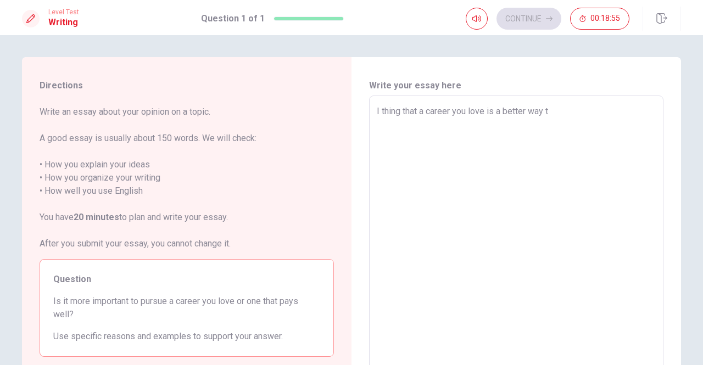
type textarea "I thing that a career you love is a better way to"
type textarea "x"
type textarea "I thing that a career you love is a better way to"
type textarea "x"
type textarea "I thing that a career you love is a better way to h"
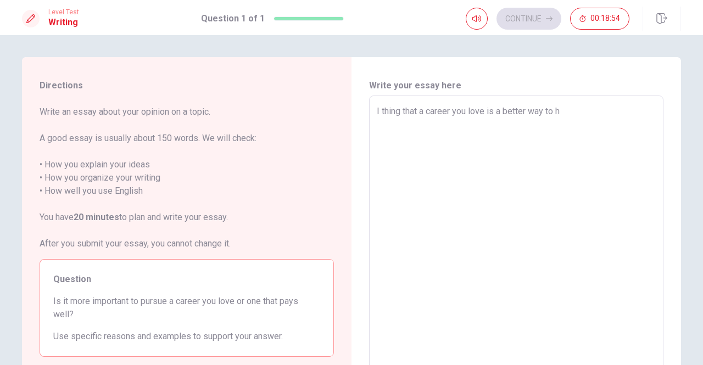
type textarea "x"
type textarea "I thing that a career you love is a better way to ha"
type textarea "x"
type textarea "I thing that a career you love is a better way to hav"
type textarea "x"
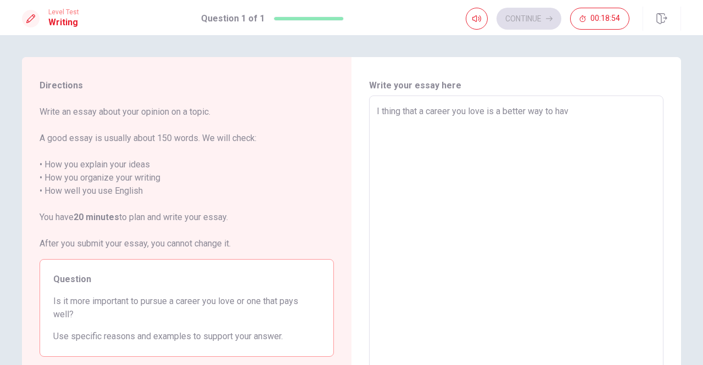
type textarea "I thing that a career you love is a better way to have"
type textarea "x"
type textarea "I thing that a career you love is a better way to have"
type textarea "x"
type textarea "I thing that a career you love is a better way to have a"
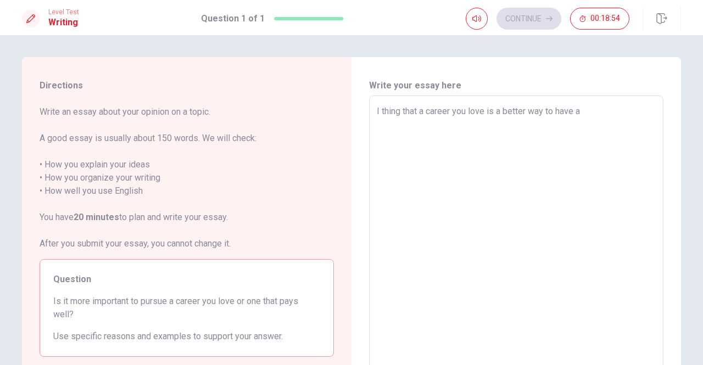
type textarea "x"
type textarea "I thing that a career you love is a better way to have a"
type textarea "x"
type textarea "I thing that a career you love is a better way to have a h"
type textarea "x"
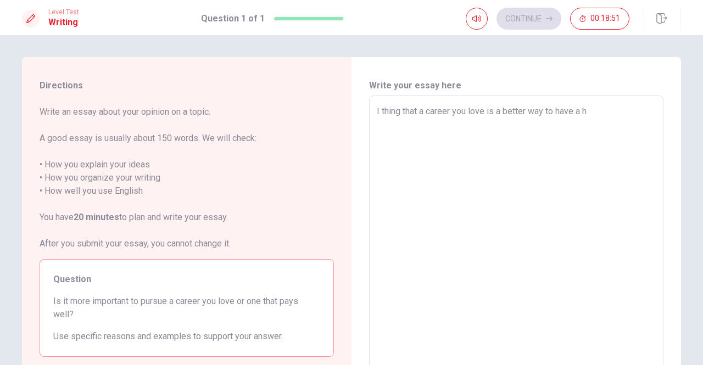
type textarea "I thing that a career you love is a better way to have a ha"
type textarea "x"
type textarea "I thing that a career you love is a better way to have a hap"
type textarea "x"
type textarea "I thing that a career you love is a better way to have a happ"
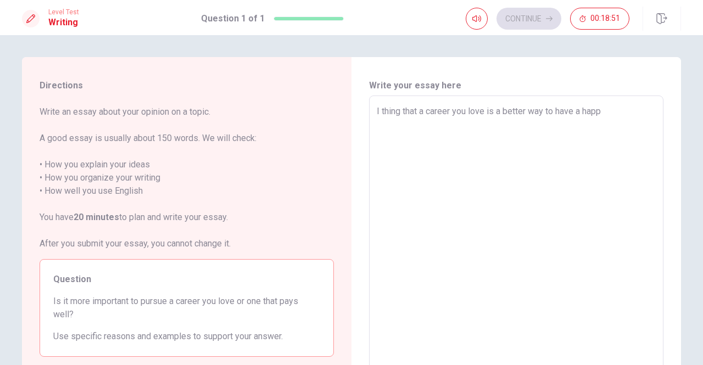
type textarea "x"
type textarea "I thing that a career you love is a better way to have a happi"
type textarea "x"
type textarea "I thing that a career you love is a better way to have a happin"
type textarea "x"
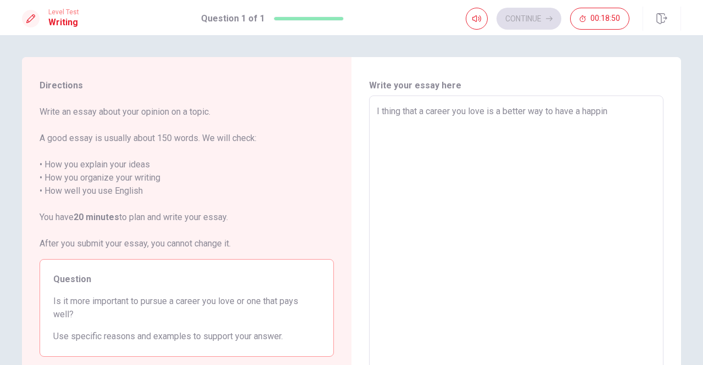
type textarea "I thing that a career you love is a better way to have a happine"
type textarea "x"
type textarea "I thing that a career you love is a better way to have a happinee"
type textarea "x"
type textarea "I thing that a career you love is a better way to have a happine"
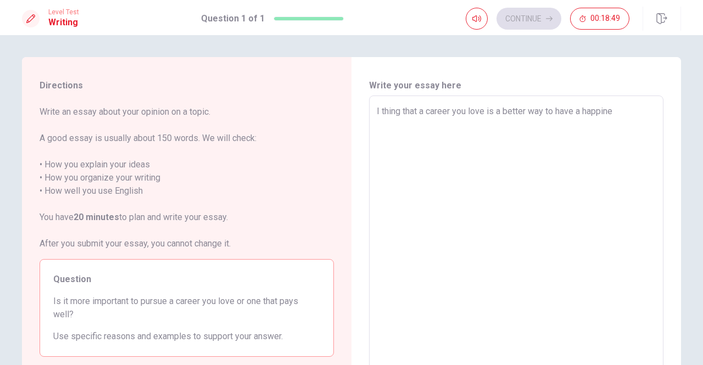
type textarea "x"
type textarea "I thing that a career you love is a better way to have a happines"
type textarea "x"
type textarea "I thing that a career you love is a better way to have a happines"
type textarea "x"
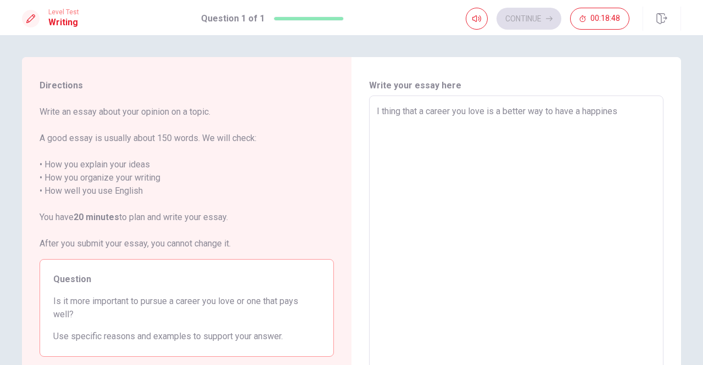
type textarea "I thing that a career you love is a better way to have a happines"
type textarea "x"
type textarea "I thing that a career you love is a better way to have a happiness"
type textarea "x"
type textarea "I thing that a career you love is a better way to have a happiness"
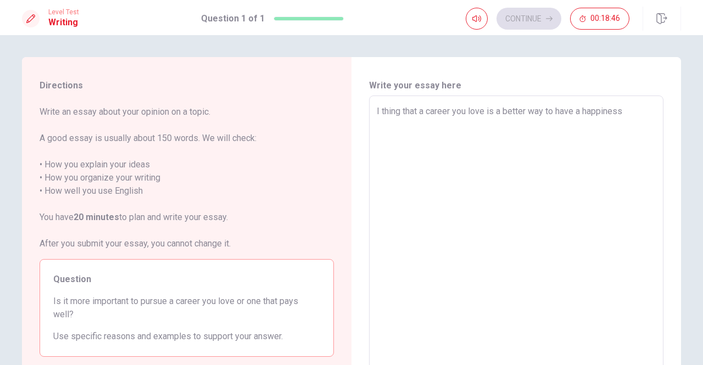
type textarea "x"
type textarea "I thing that a career you love is a better way to have a happness"
type textarea "x"
type textarea "I thing that a career you love is a better way to have a happyness"
type textarea "x"
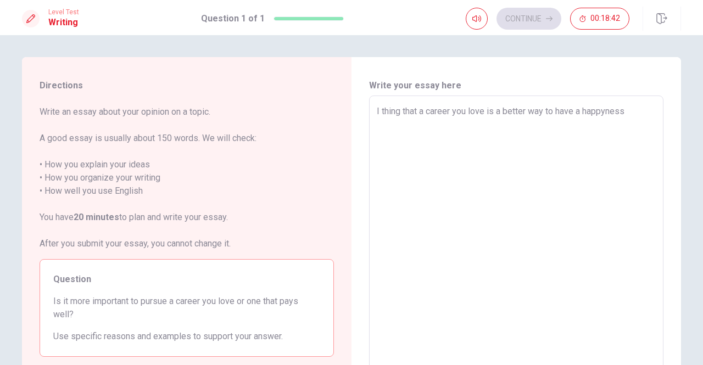
type textarea "I thing that a career you love is a better way to have a happyness"
type textarea "x"
type textarea "I thing that a career you love is a better way to have a happyness l"
type textarea "x"
type textarea "I thing that a career you love is a better way to have a happyness li"
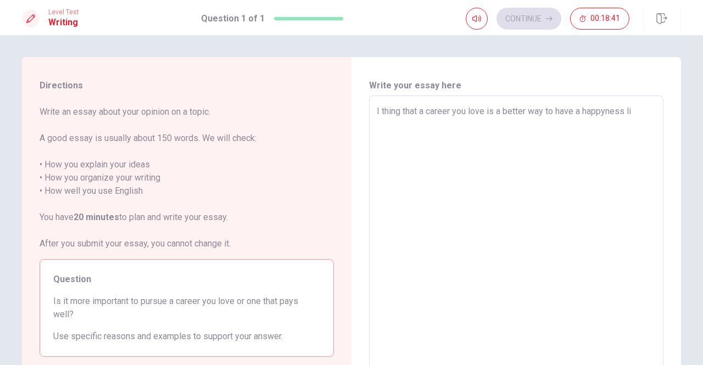
type textarea "x"
type textarea "I thing that a career you love is a better way to have a happyness liv"
type textarea "x"
type textarea "I thing that a career you love is a better way to have a happyness live"
type textarea "x"
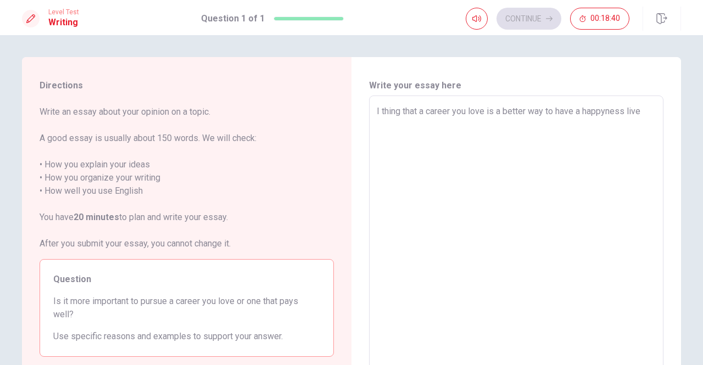
type textarea "I thing that a career you love is a better way to have a happyness live."
type textarea "x"
type textarea "I thing that a career you love is a better way to have a happyness live."
type textarea "x"
type textarea "I thing that a career you love is a better way to have a happyness live. M"
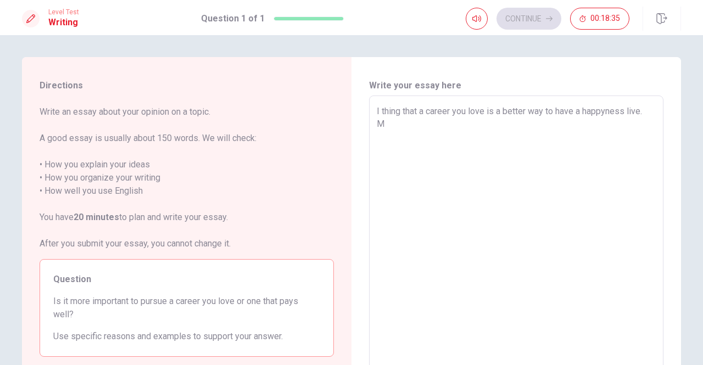
type textarea "x"
type textarea "I thing that a career you love is a better way to have a happyness live. Mo"
type textarea "x"
type textarea "I thing that a career you love is a better way to have a happyness live. Mon"
type textarea "x"
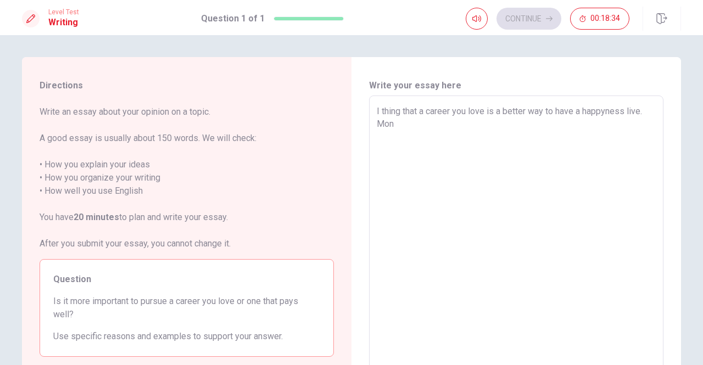
type textarea "I thing that a career you love is a better way to have a happyness live. Mone"
type textarea "x"
type textarea "I thing that a career you love is a better way to have a happyness live. Money"
type textarea "x"
type textarea "I thing that a career you love is a better way to have a happyness live. Money"
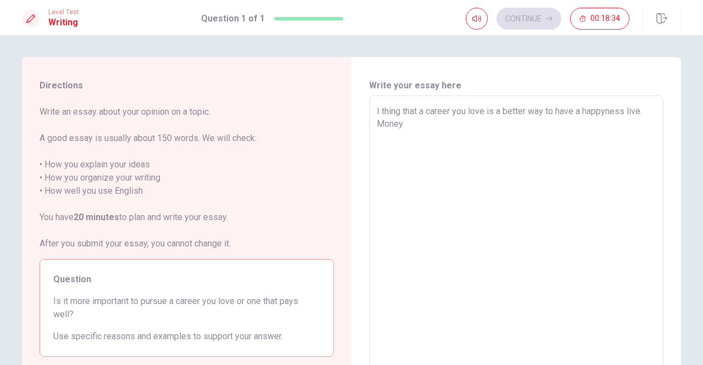
type textarea "x"
type textarea "I thing that a career you love is a better way to have a happyness live. Money i"
type textarea "x"
type textarea "I thing that a career you love is a better way to have a happyness live. Money …"
type textarea "x"
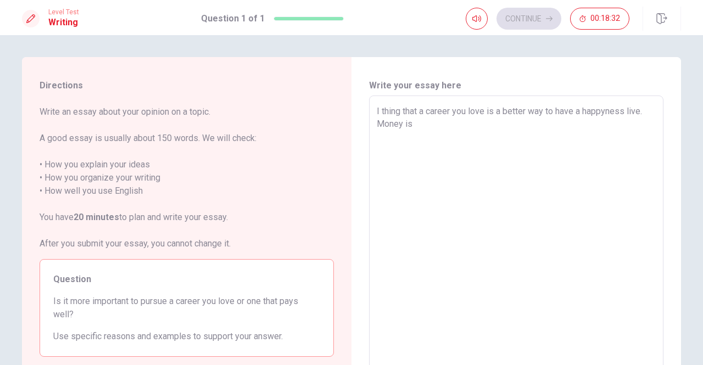
type textarea "I thing that a career you love is a better way to have a happyness live. Money …"
type textarea "x"
type textarea "I thing that a career you love is a better way to have a happyness live. Money …"
type textarea "x"
type textarea "I thing that a career you love is a better way to have a happyness live. Money …"
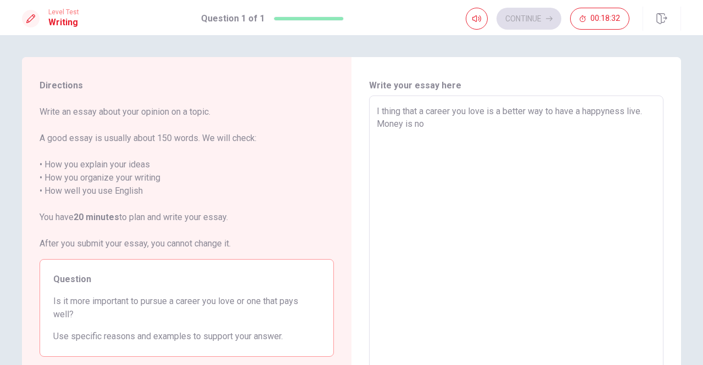
type textarea "x"
type textarea "I thing that a career you love is a better way to have a happyness live. Money …"
type textarea "x"
type textarea "I thing that a career you love is a better way to have a happyness live. Money …"
type textarea "x"
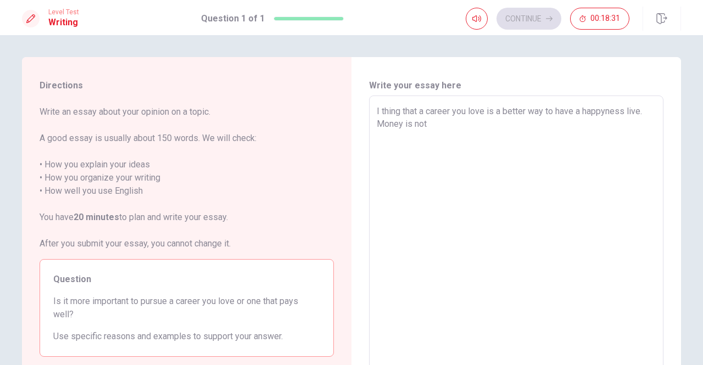
type textarea "I thing that a career you love is a better way to have a happyness live. Money …"
type textarea "x"
type textarea "I thing that a career you love is a better way to have a happyness live. Money …"
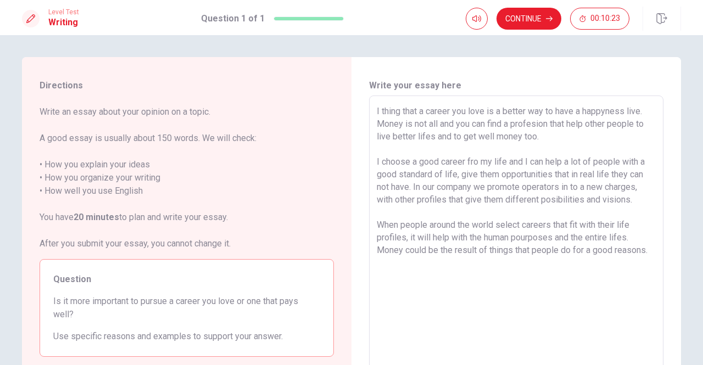
click at [417, 108] on textarea "I thing that a career you love is a better way to have a happyness live. Money …" at bounding box center [516, 247] width 279 height 285
click at [430, 121] on textarea "I thing that selecting a career you love is a better way to have a happyness li…" at bounding box center [516, 247] width 279 height 285
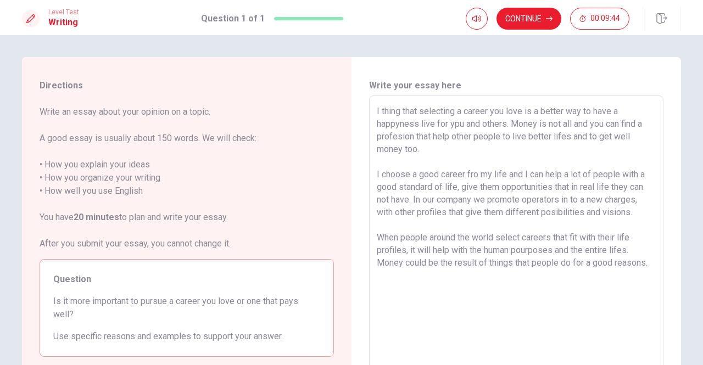
click at [473, 177] on textarea "I thing that selecting a career you love is a better way to have a happyness li…" at bounding box center [516, 247] width 279 height 285
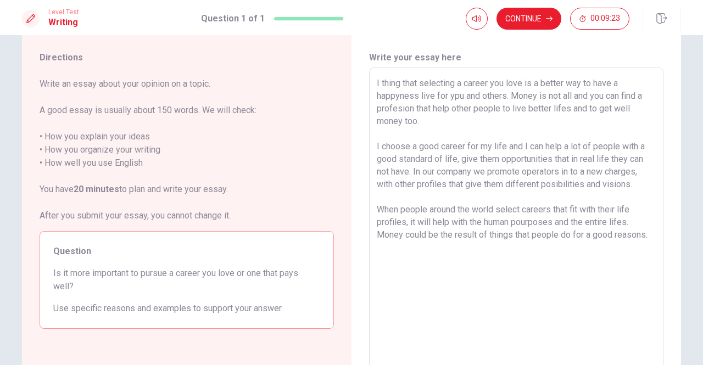
scroll to position [55, 0]
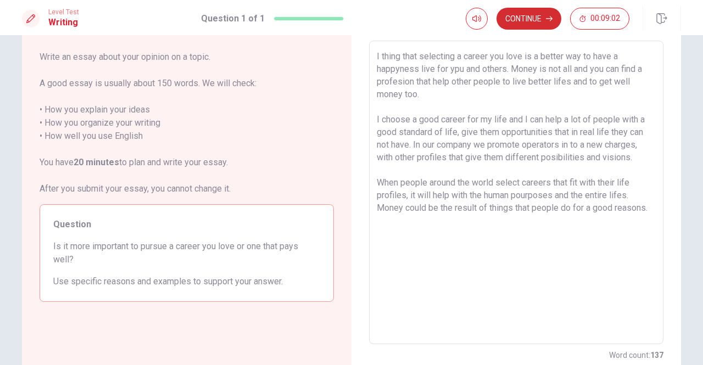
click at [530, 18] on button "Continue" at bounding box center [528, 19] width 65 height 22
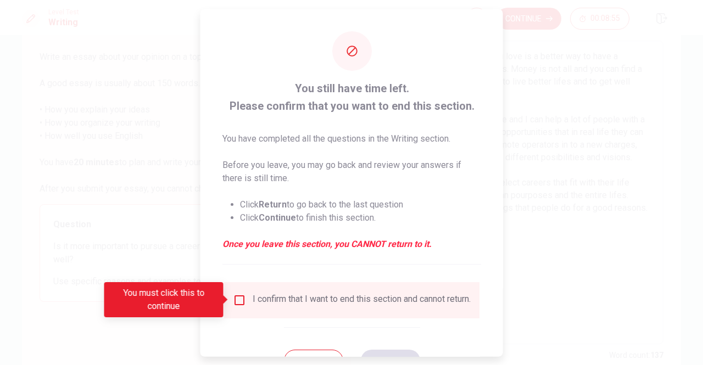
click at [237, 296] on input "You must click this to continue" at bounding box center [239, 299] width 13 height 13
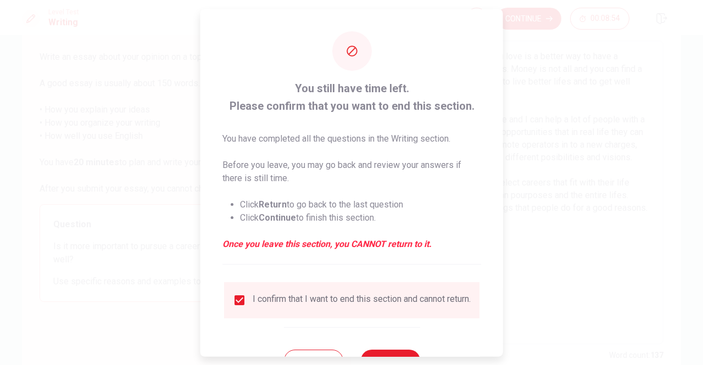
scroll to position [44, 0]
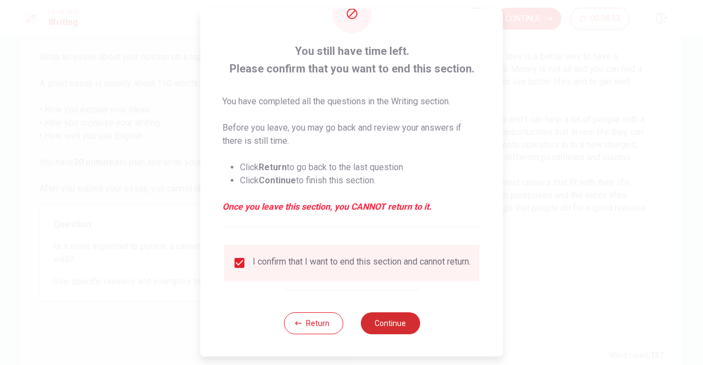
click at [386, 320] on button "Continue" at bounding box center [389, 323] width 59 height 22
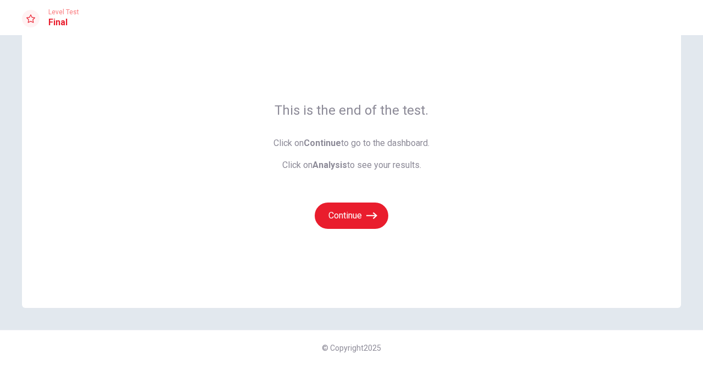
scroll to position [35, 0]
click at [348, 216] on button "Continue" at bounding box center [352, 216] width 74 height 26
